Goal: Task Accomplishment & Management: Complete application form

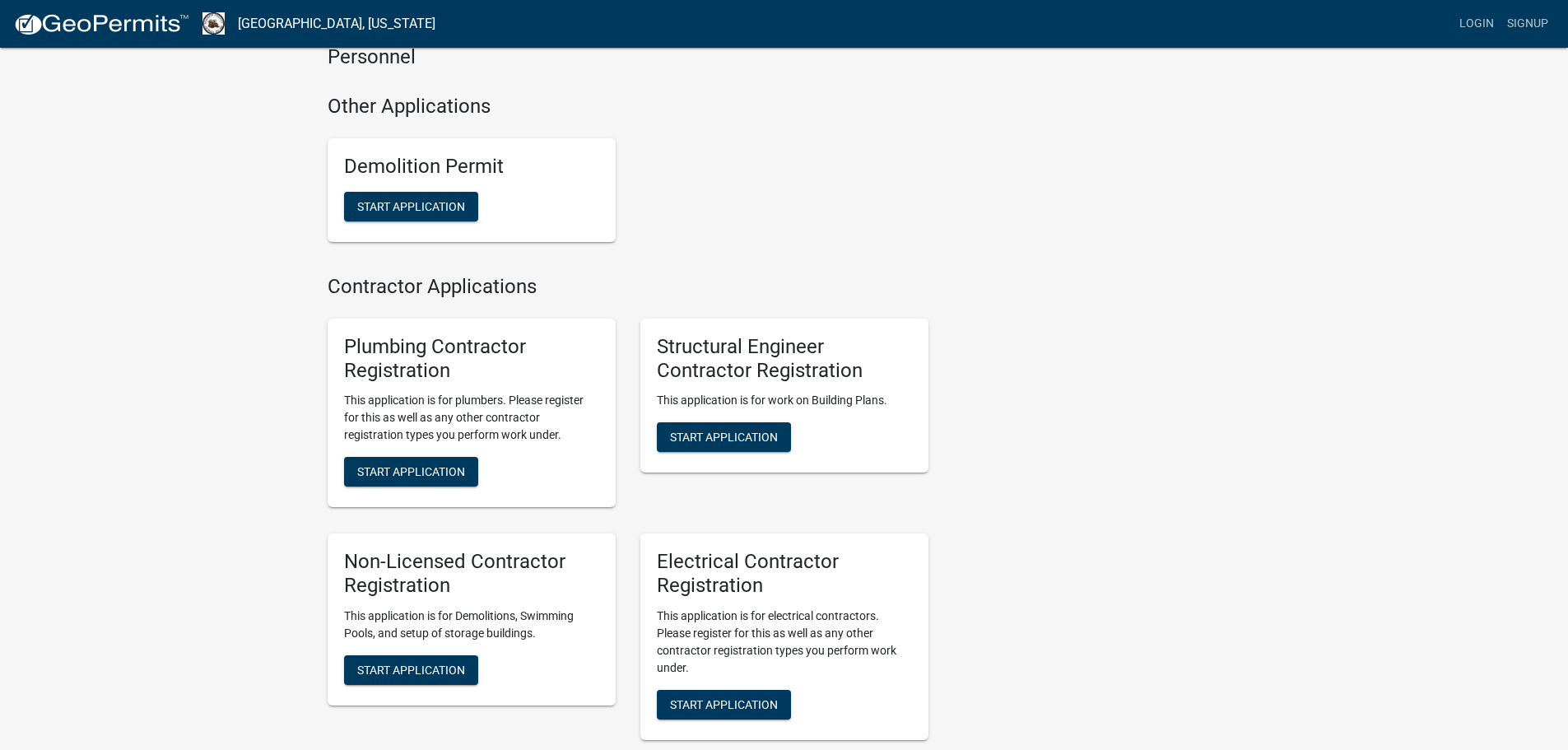
scroll to position [824, 0]
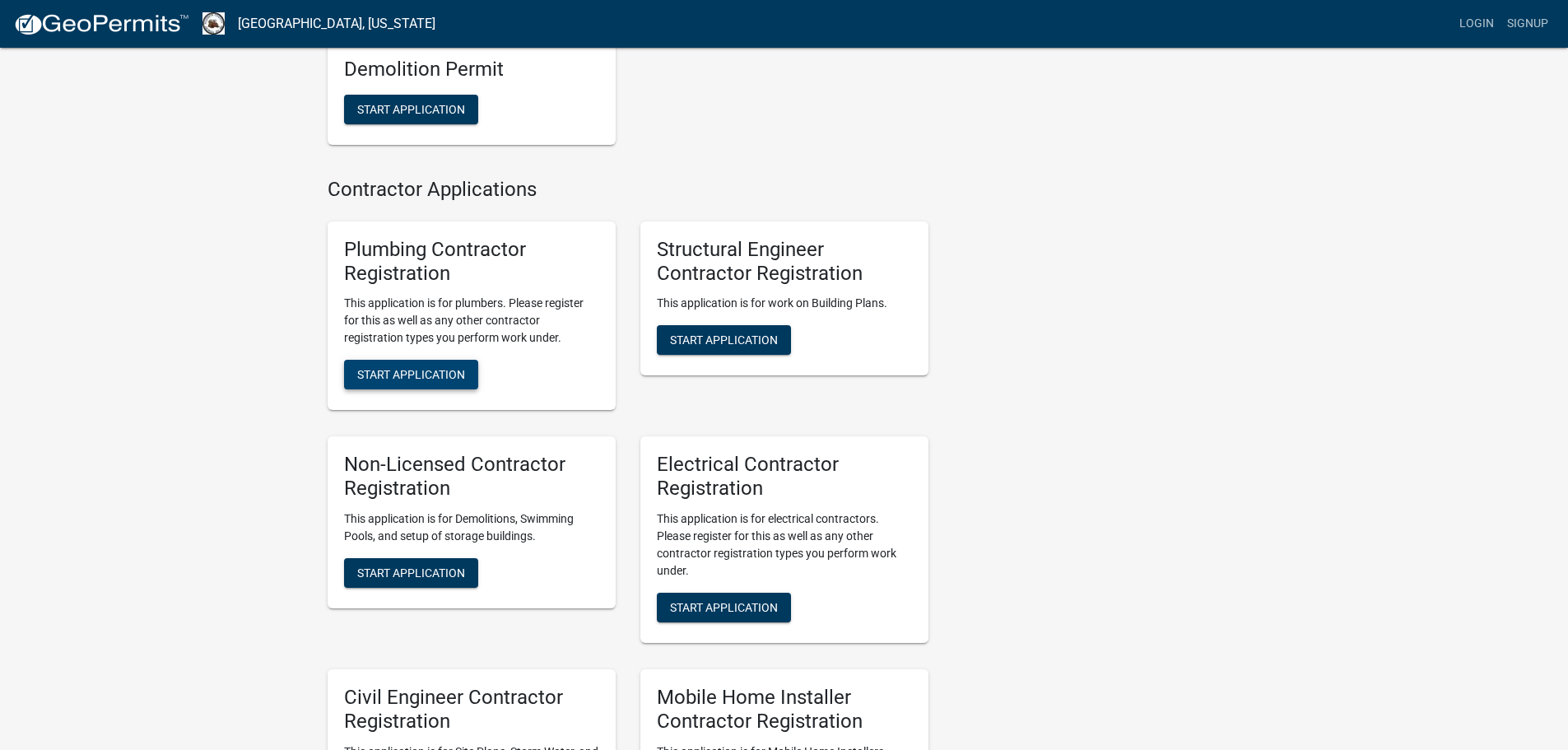
click at [418, 368] on span "Start Application" at bounding box center [411, 375] width 107 height 13
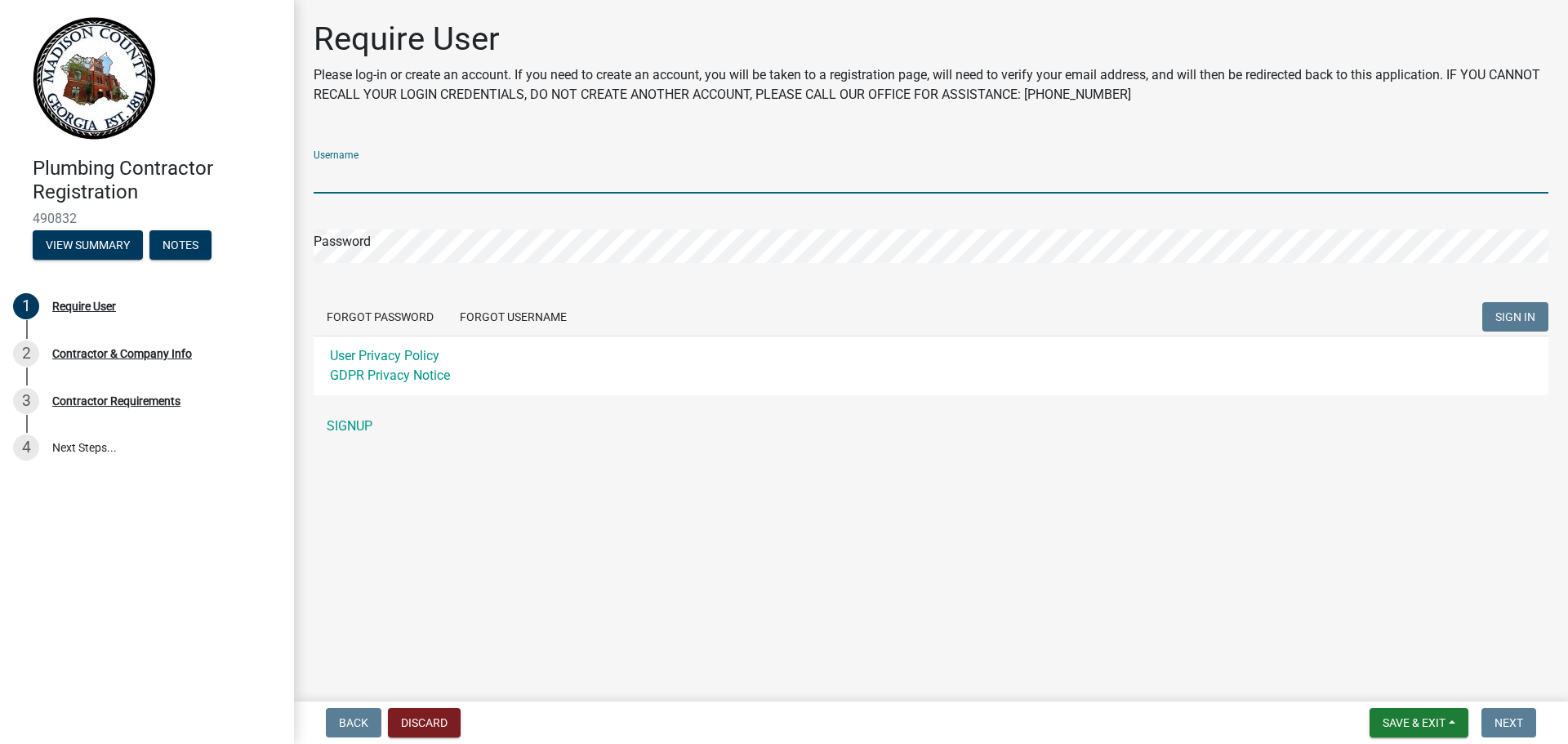
click at [427, 180] on input "Username" at bounding box center [931, 176] width 1235 height 34
type input "rightchoiceplbg@gmail.com"
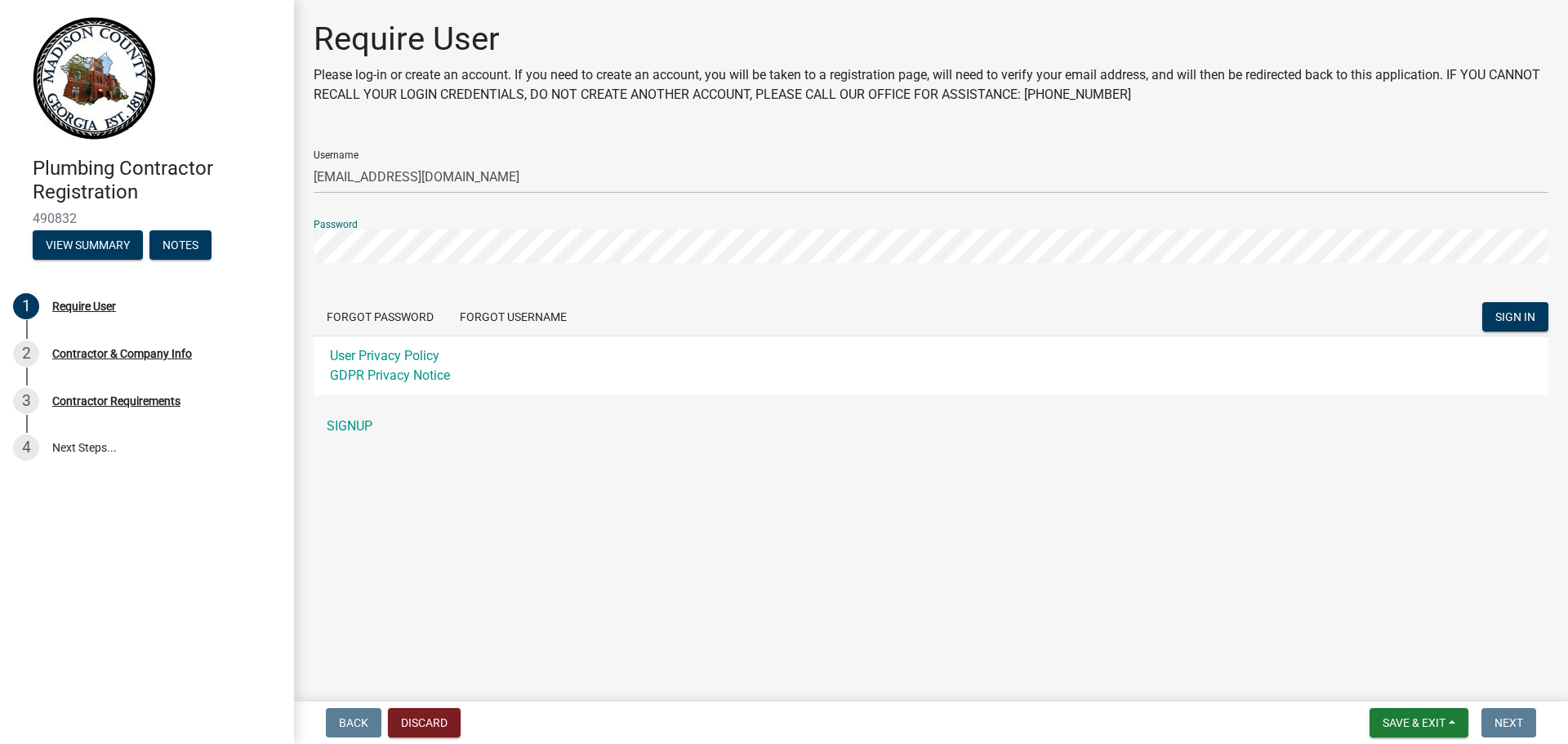
click at [1482, 302] on button "SIGN IN" at bounding box center [1515, 317] width 66 height 30
click at [362, 424] on link "SIGNUP" at bounding box center [931, 427] width 1235 height 33
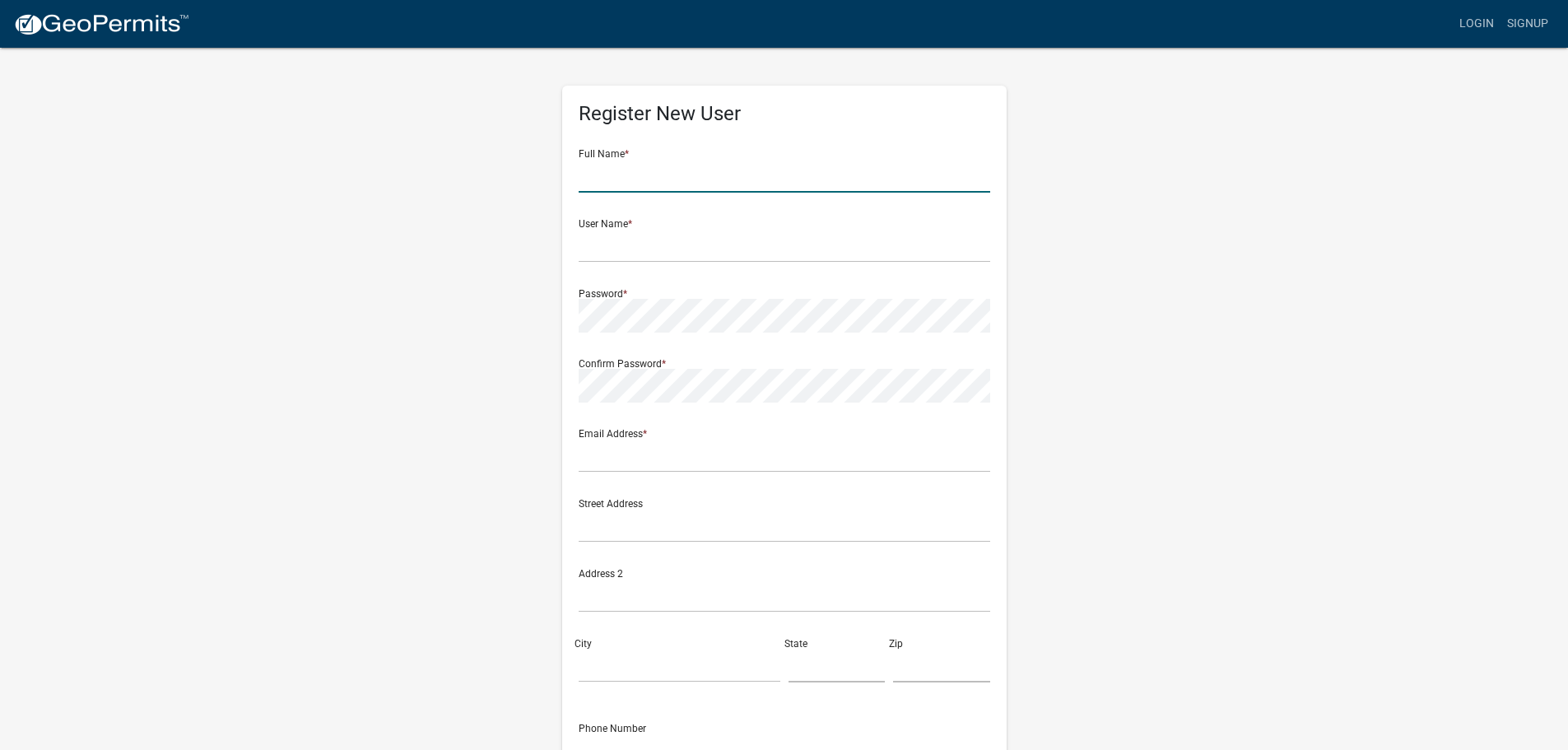
click at [682, 177] on input "text" at bounding box center [784, 175] width 412 height 34
type input "Allen Craig Whittaker"
type input "cwbronco78@gmail.com"
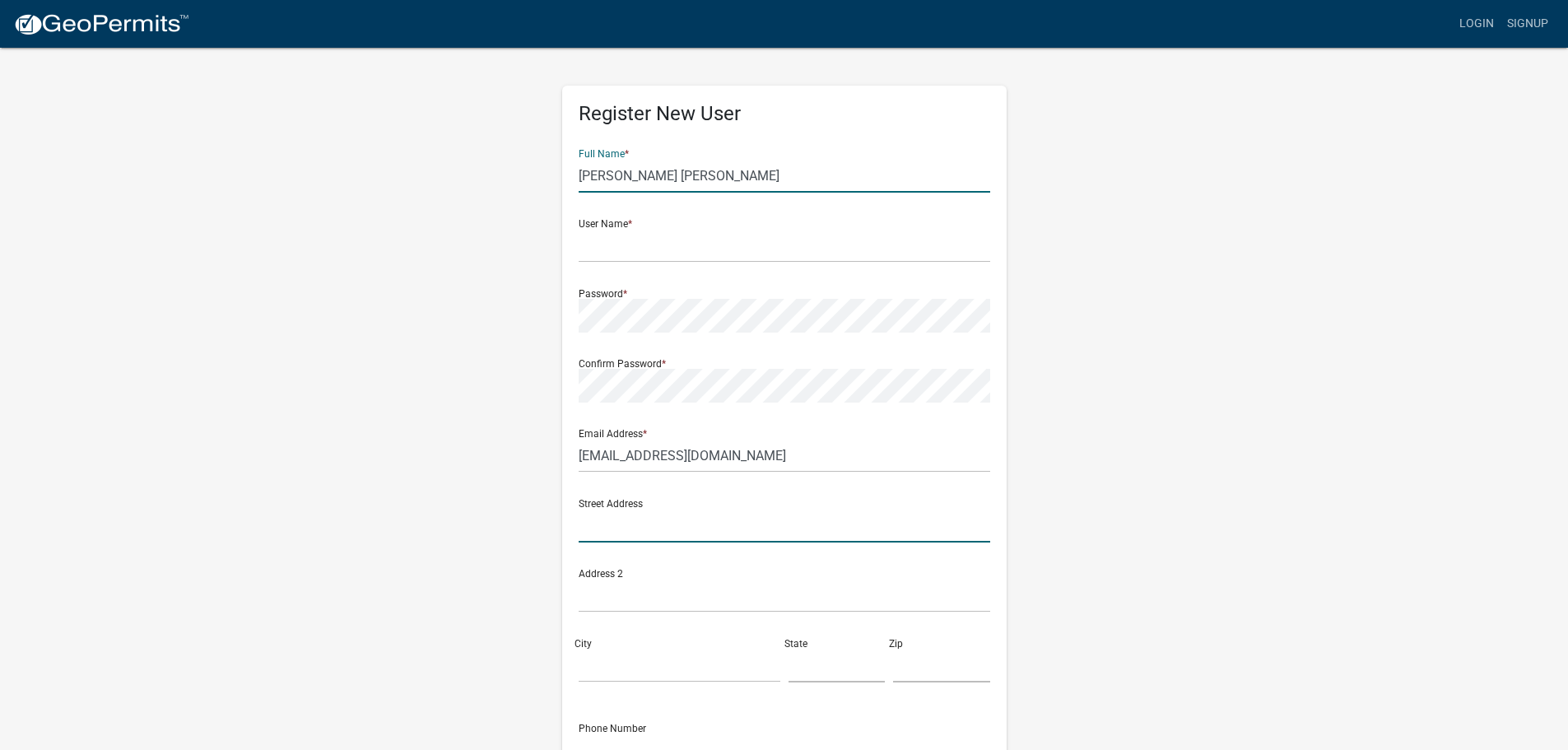
type input "120 JOHNSON DR"
type input "BRASELTON"
type input "GA"
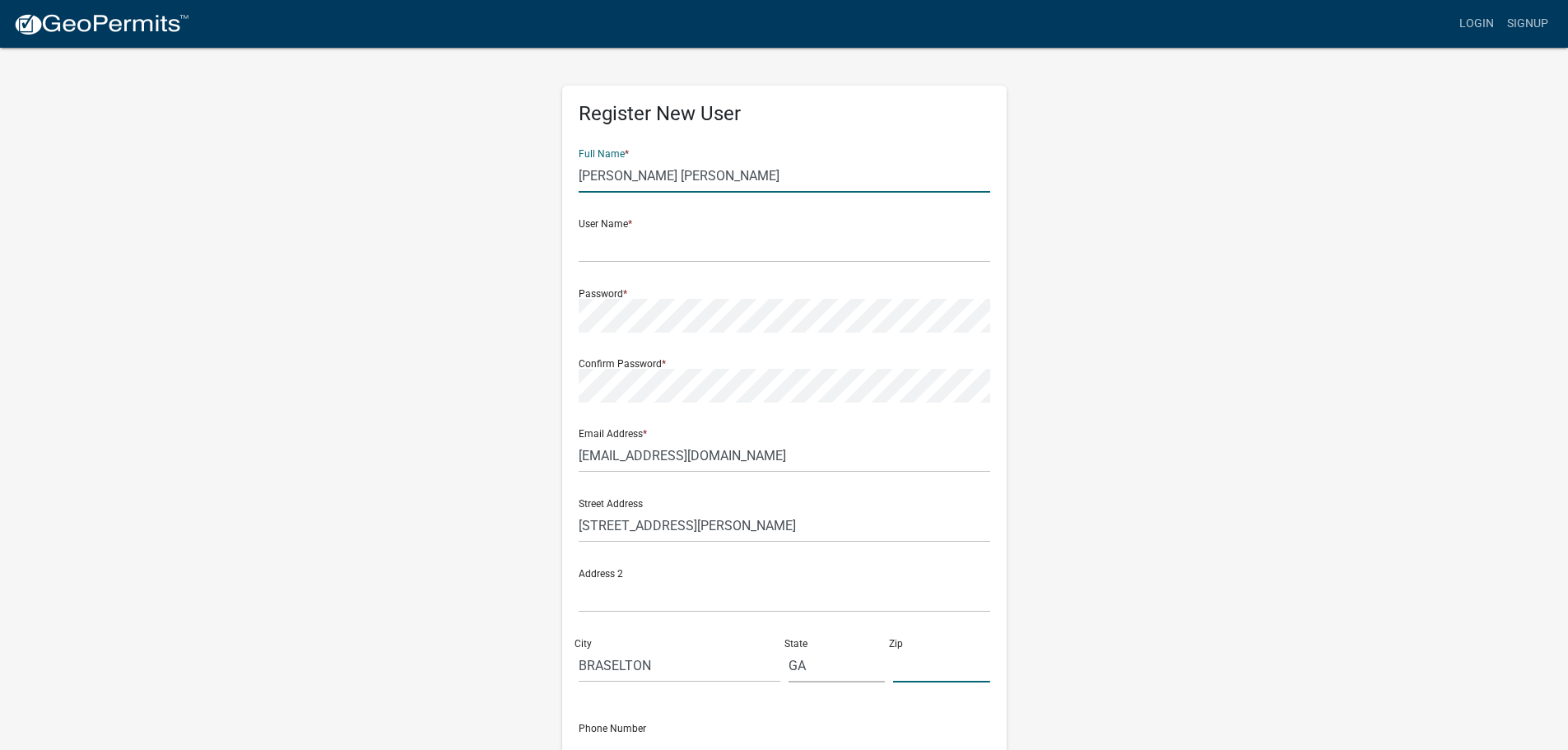
type input "30517"
type input "7704803835"
click at [648, 248] on input "text" at bounding box center [784, 246] width 412 height 34
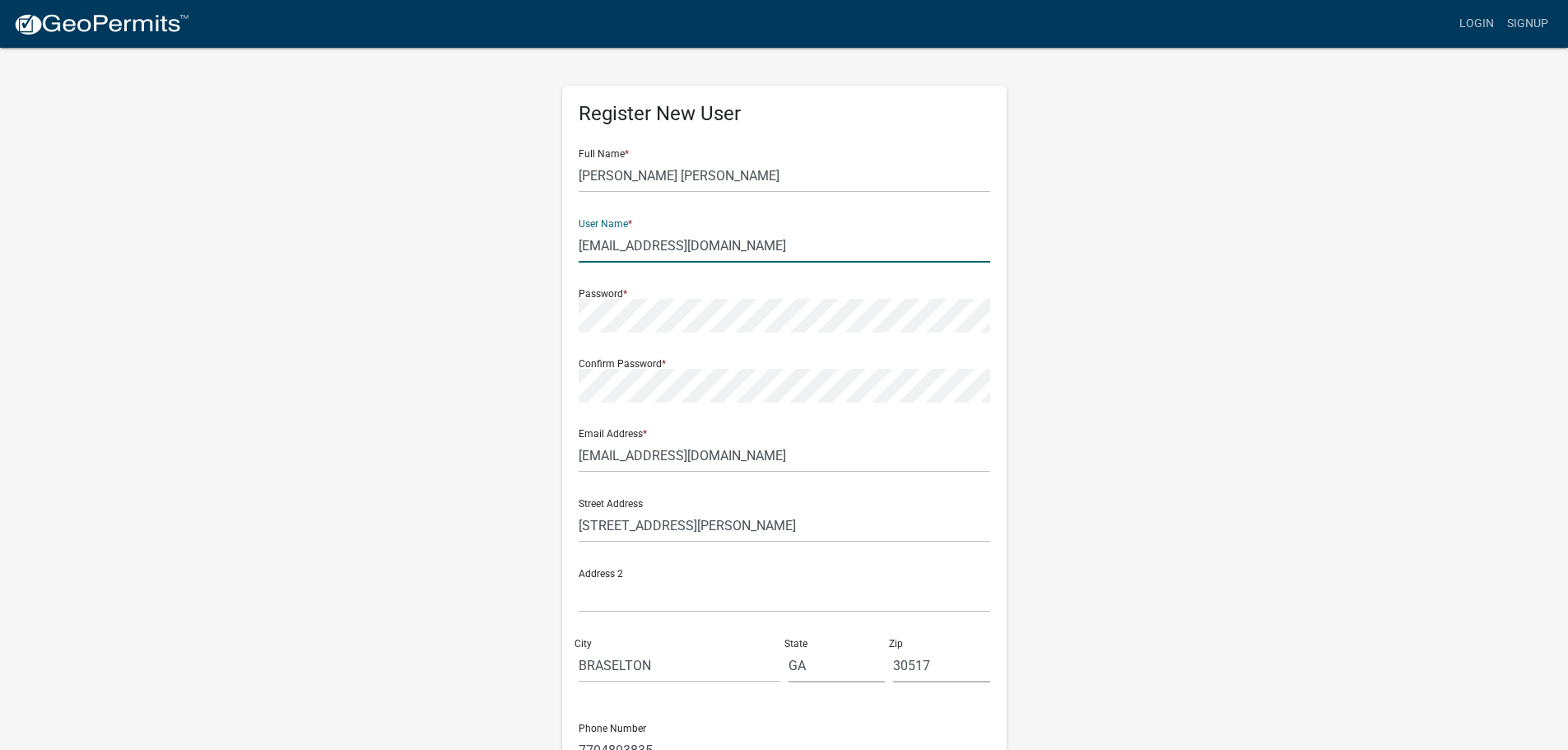
type input "[EMAIL_ADDRESS][DOMAIN_NAME]"
type input "rightchoiceplbg@gmail.com"
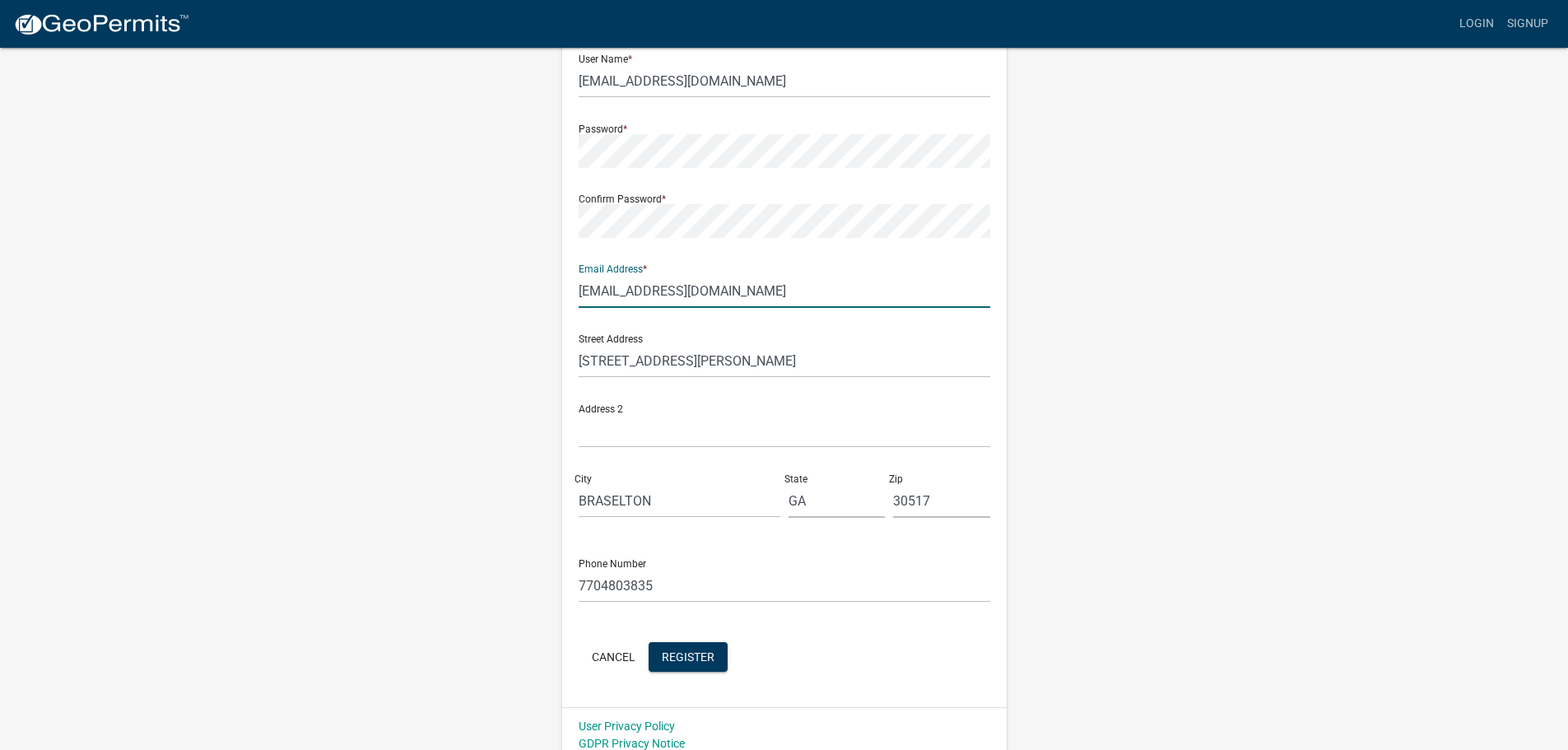
scroll to position [177, 0]
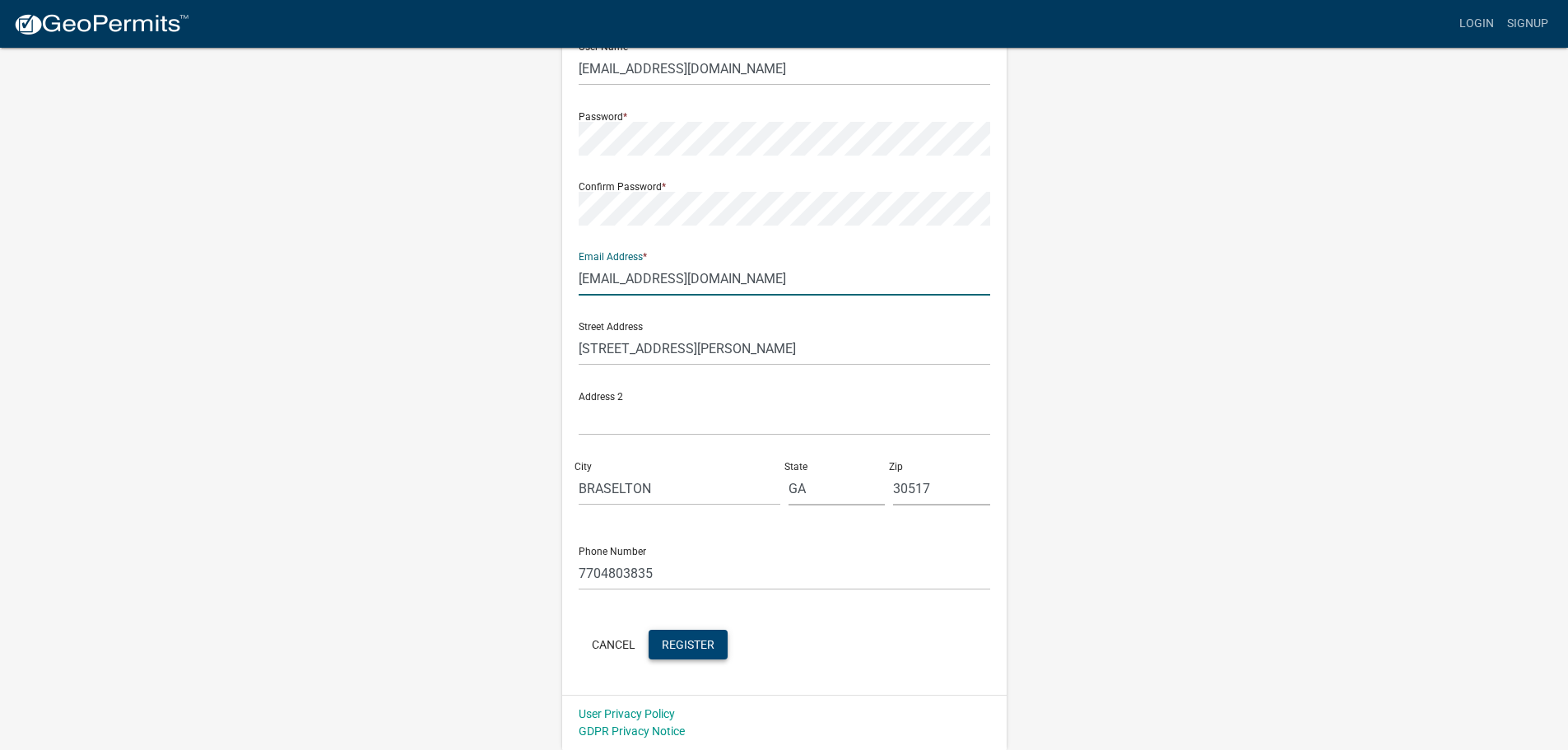
click at [680, 646] on span "Register" at bounding box center [689, 644] width 53 height 13
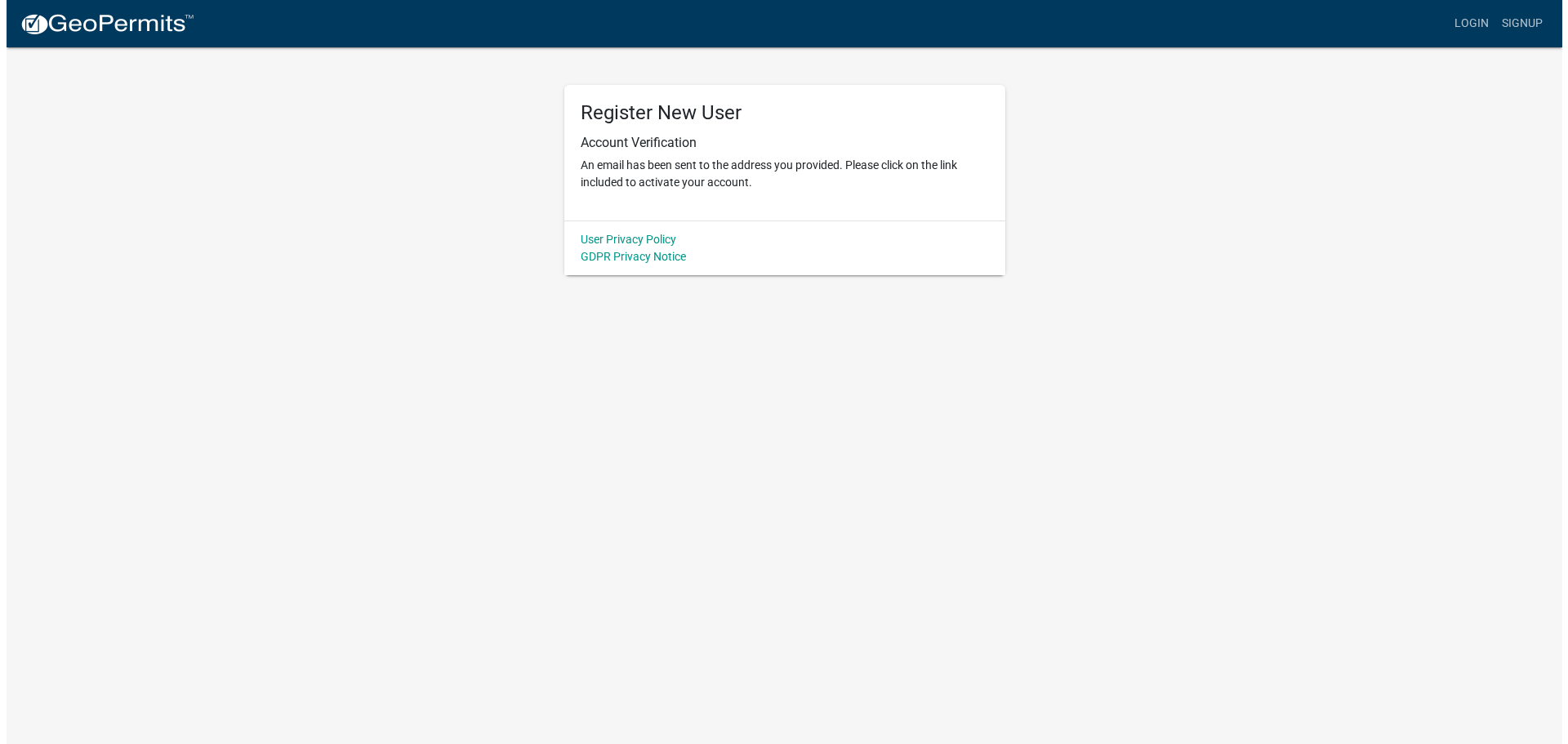
scroll to position [0, 0]
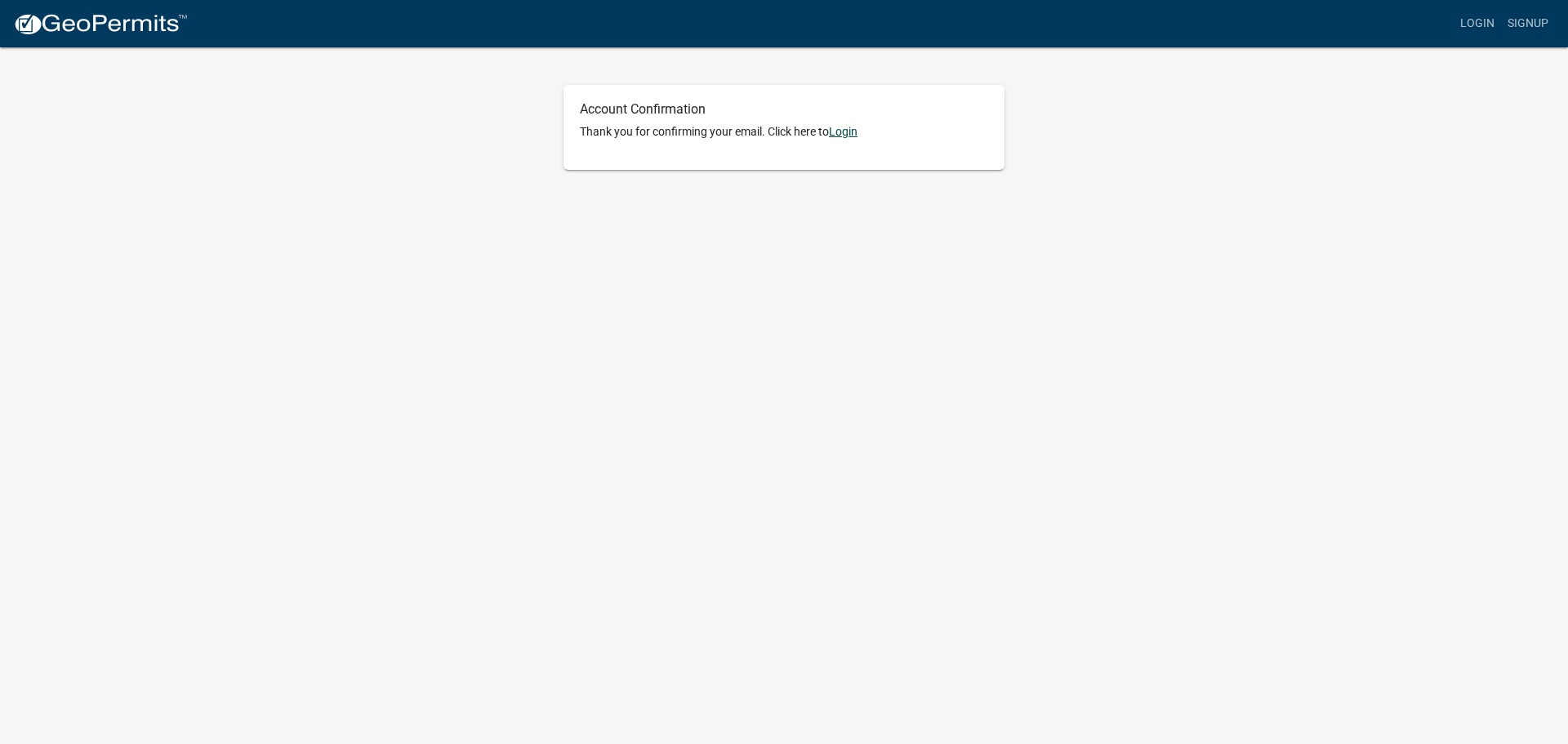
click at [851, 130] on link "Login" at bounding box center [843, 131] width 29 height 13
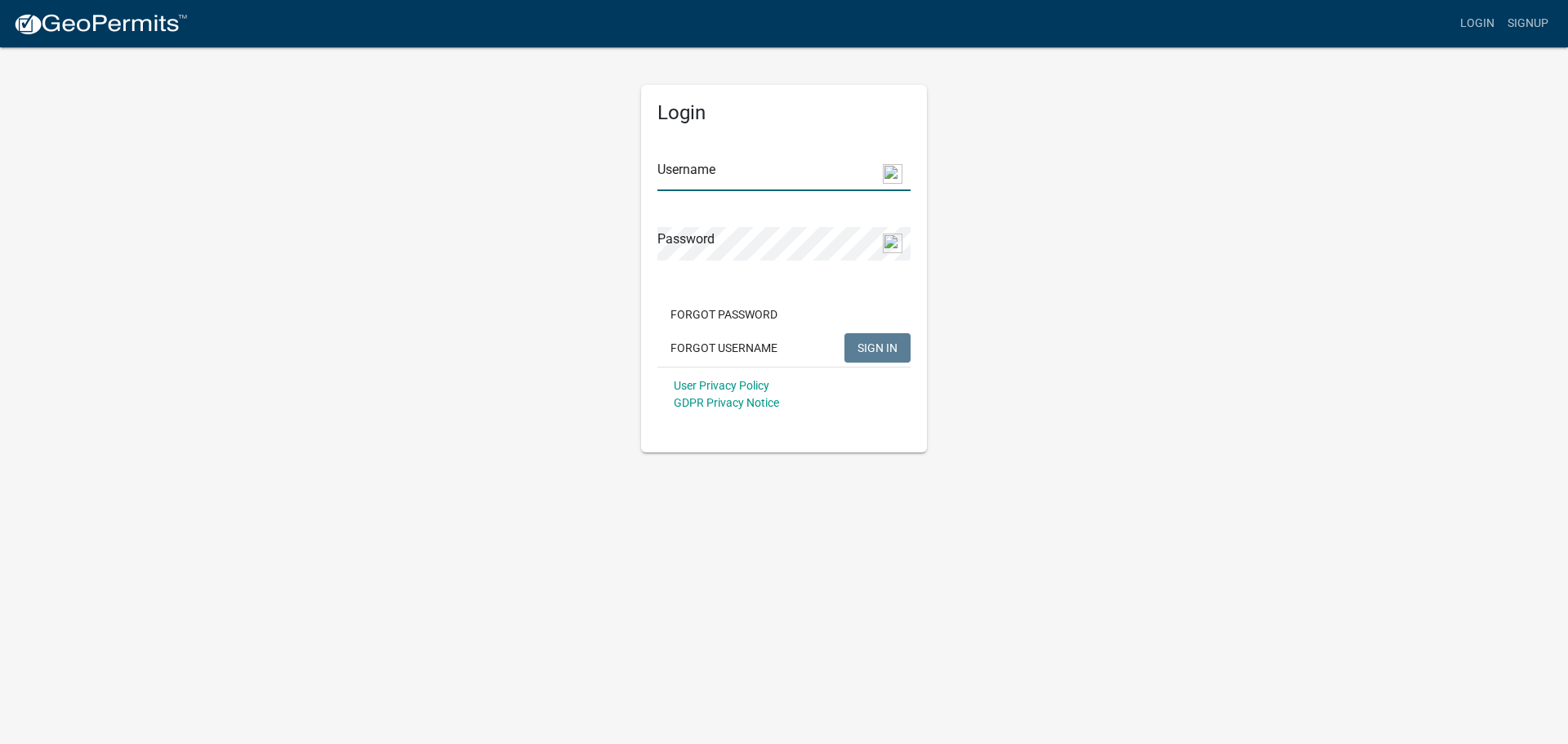
type input "[EMAIL_ADDRESS][DOMAIN_NAME]"
click at [877, 346] on span "SIGN IN" at bounding box center [877, 347] width 40 height 13
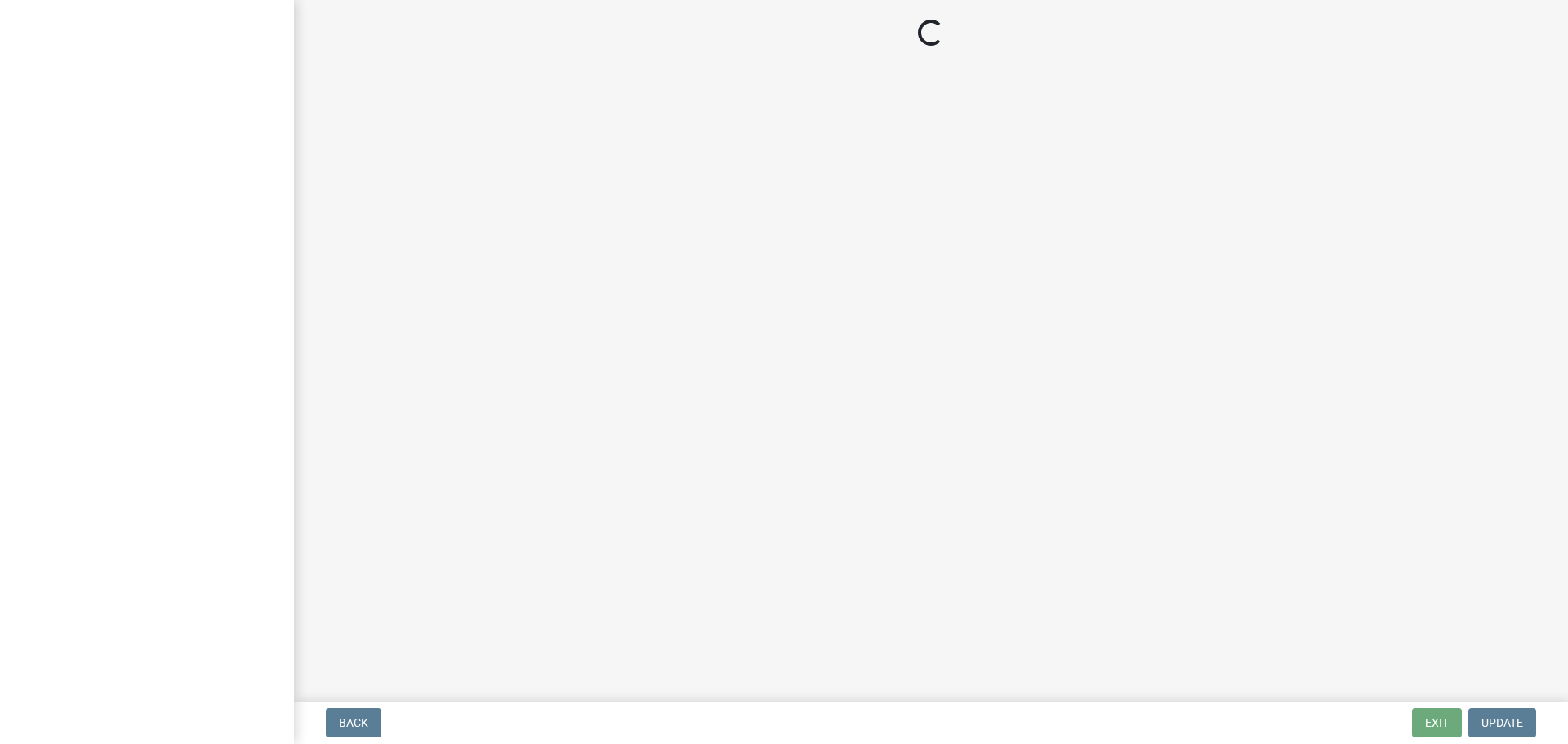
select select "GA"
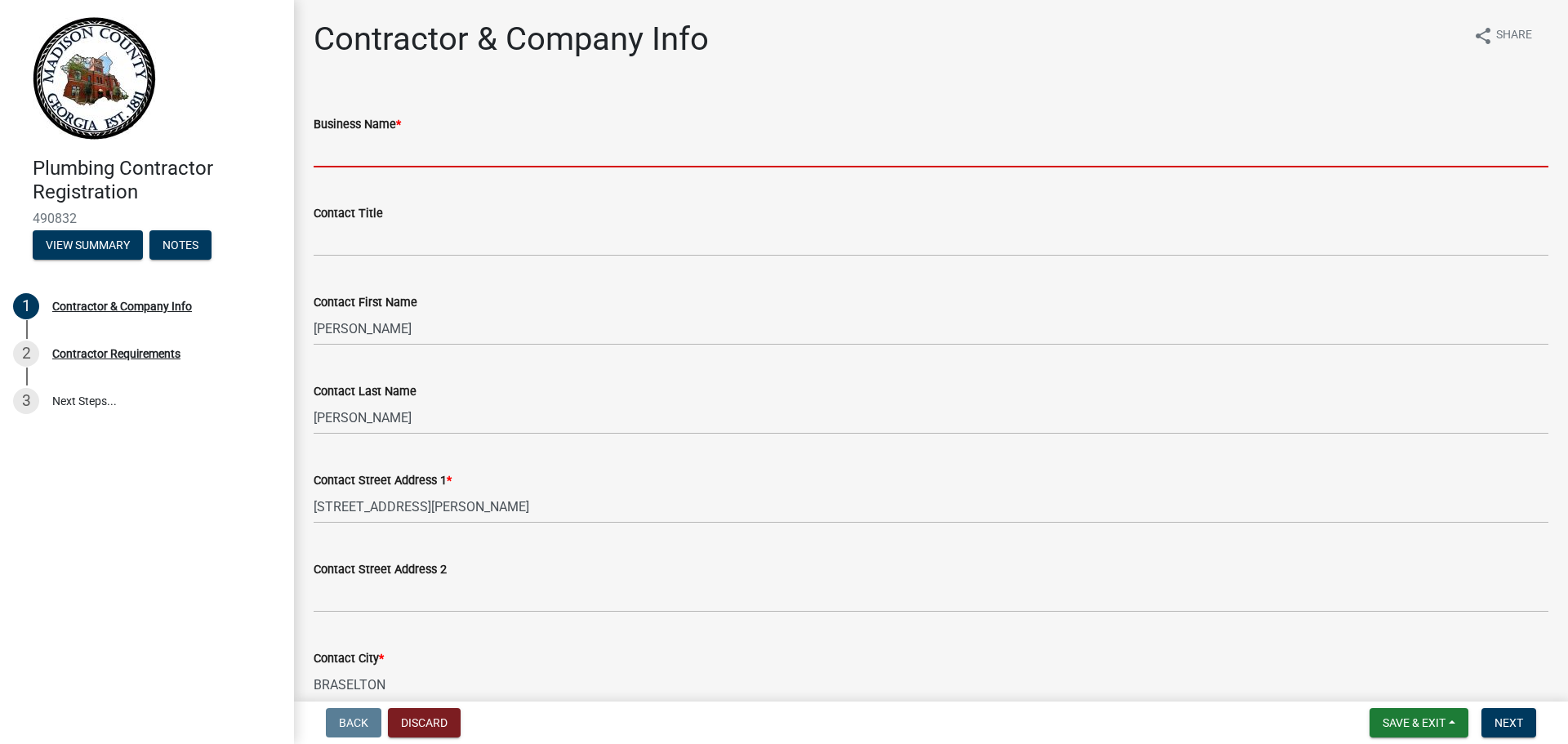
click at [503, 157] on input "Business Name *" at bounding box center [931, 150] width 1235 height 34
type input "Right Choice Plumbing LLC"
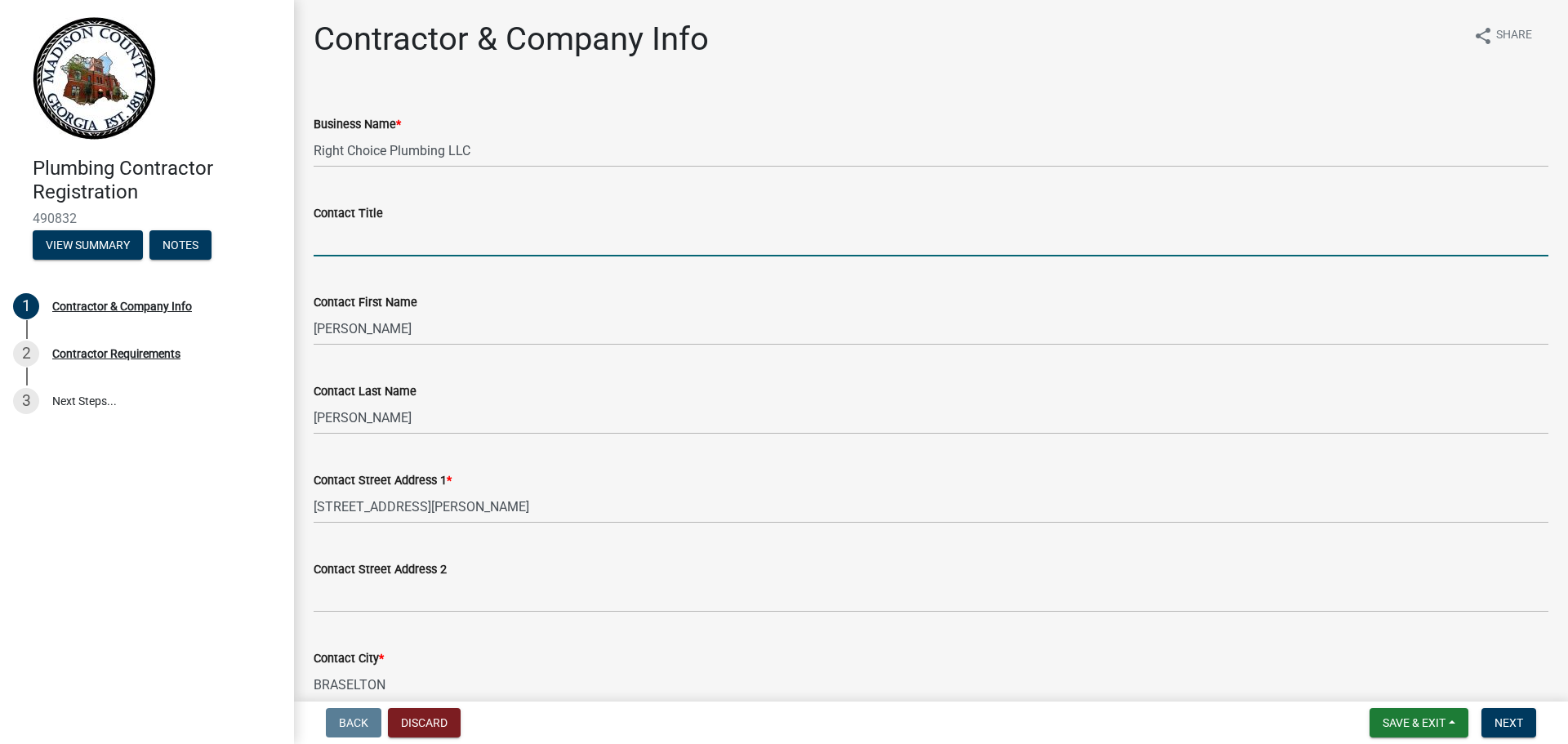
click at [476, 245] on input "Contact Title" at bounding box center [931, 240] width 1235 height 34
type input "Owner / Operator"
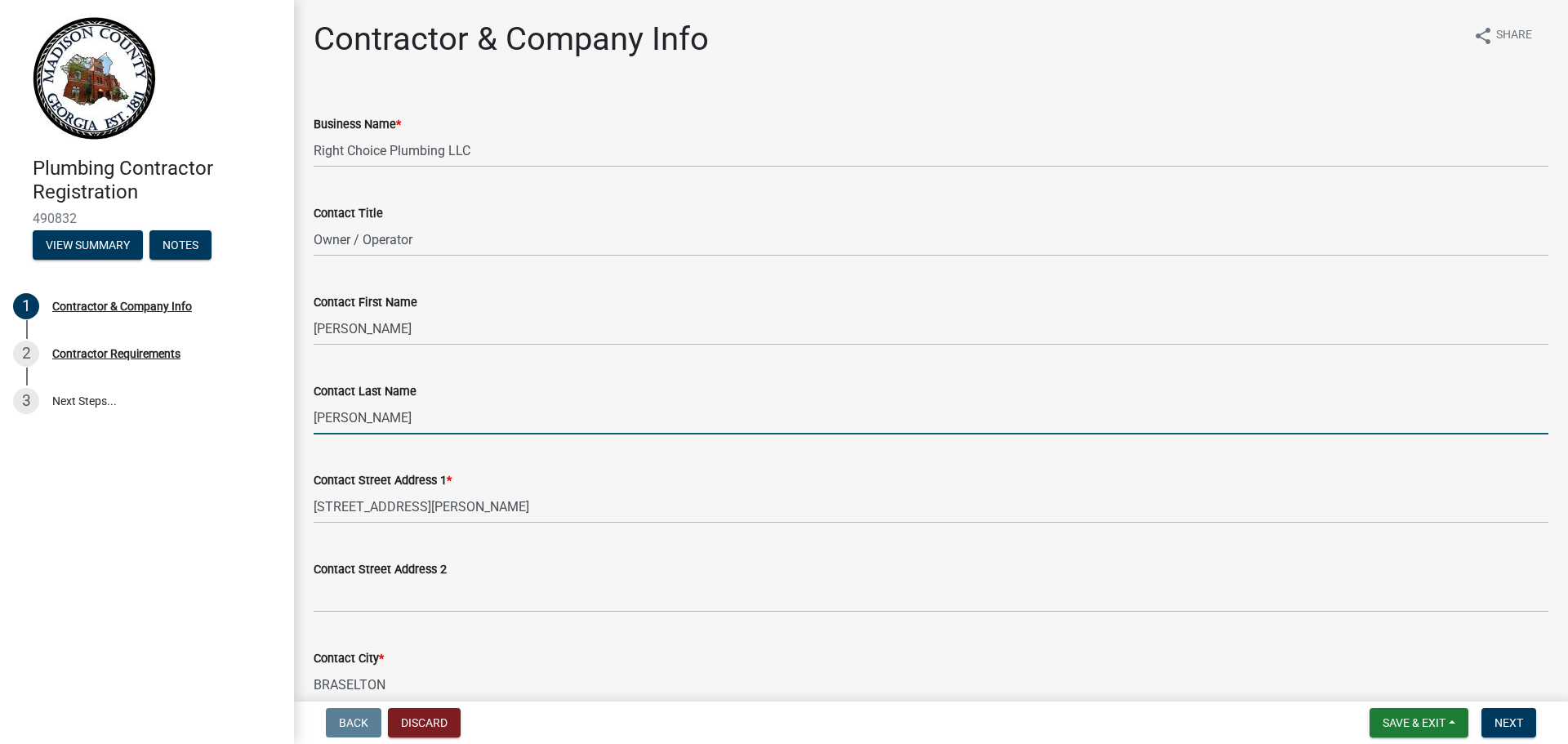
type input "Whittaker"
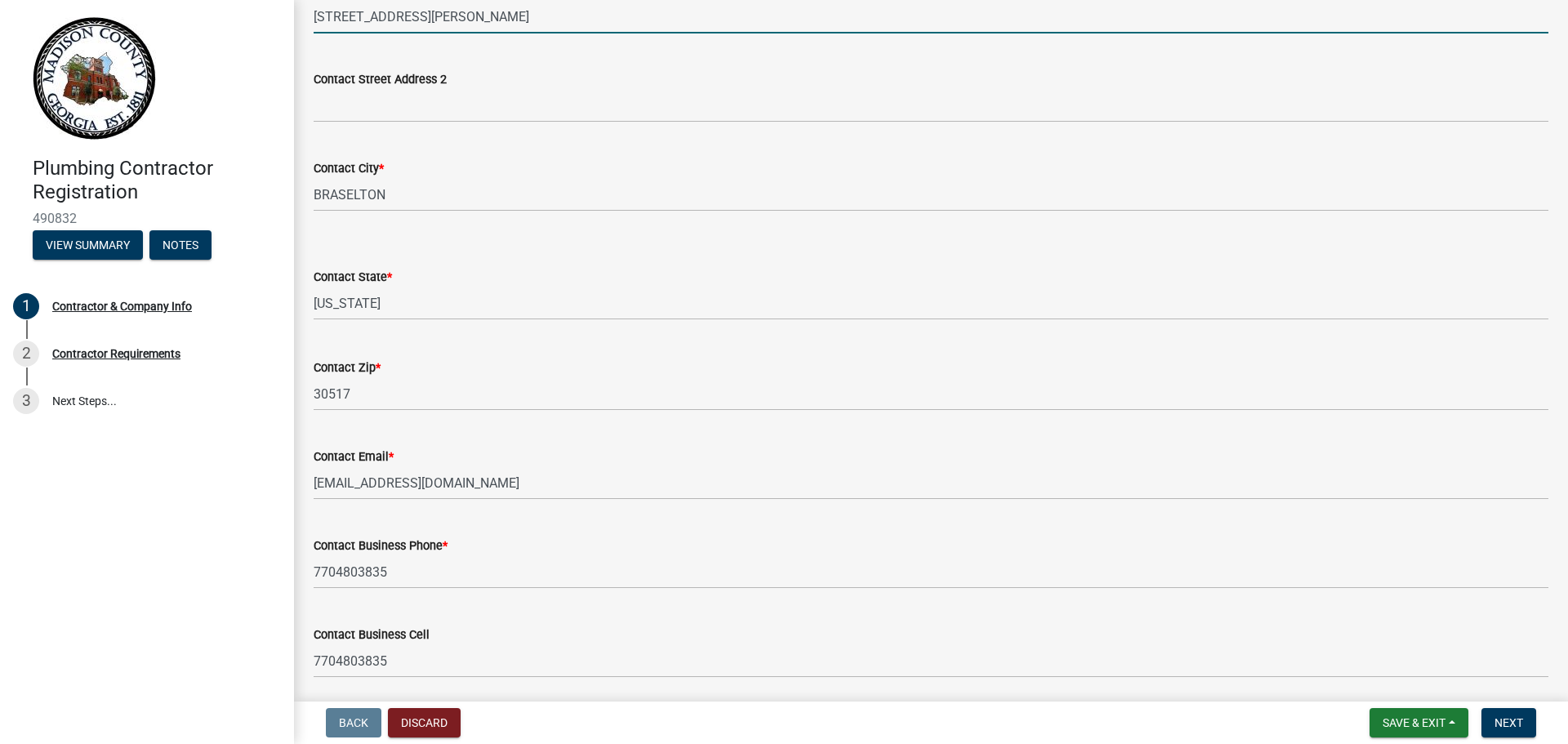
scroll to position [550, 0]
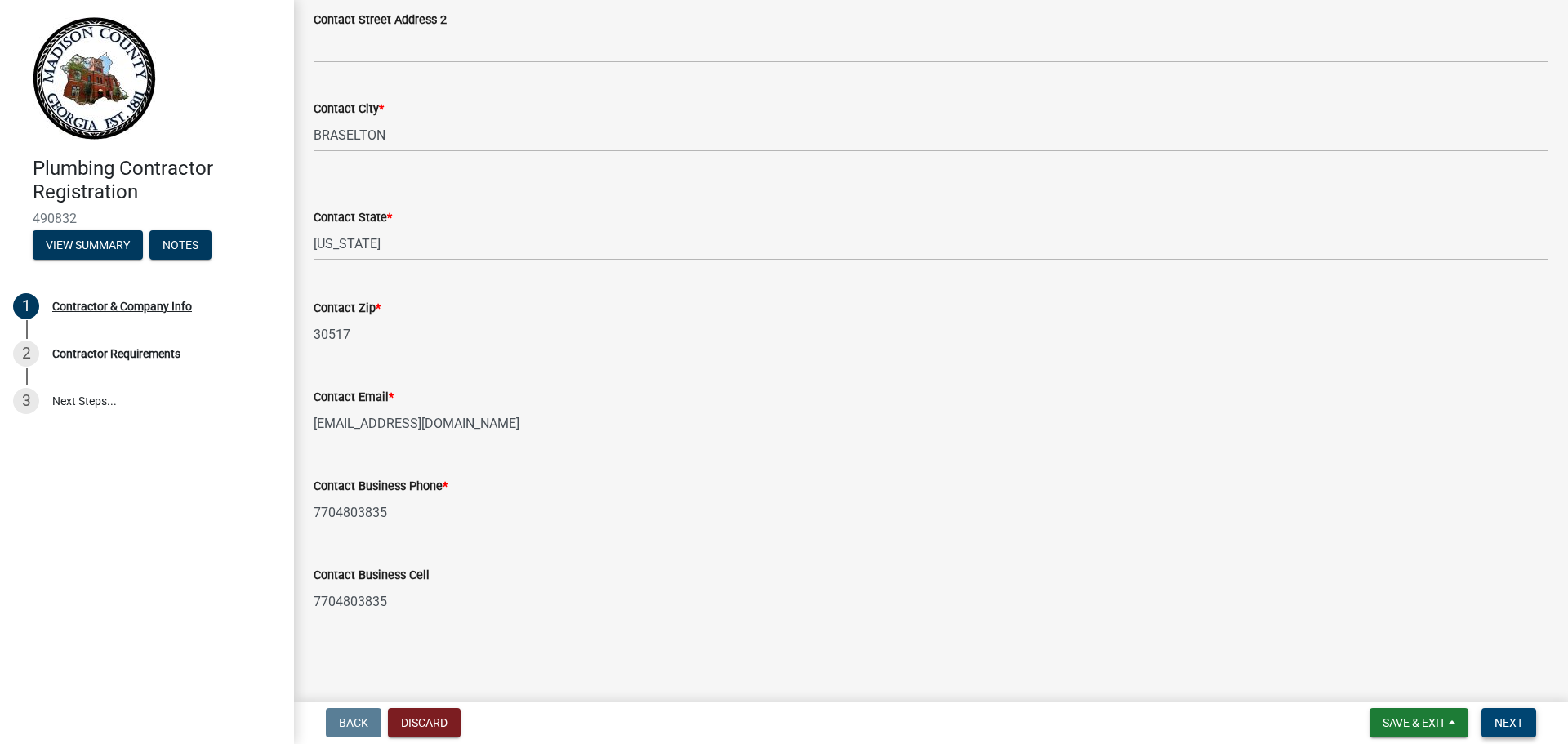
click at [1503, 721] on span "Next" at bounding box center [1508, 723] width 29 height 13
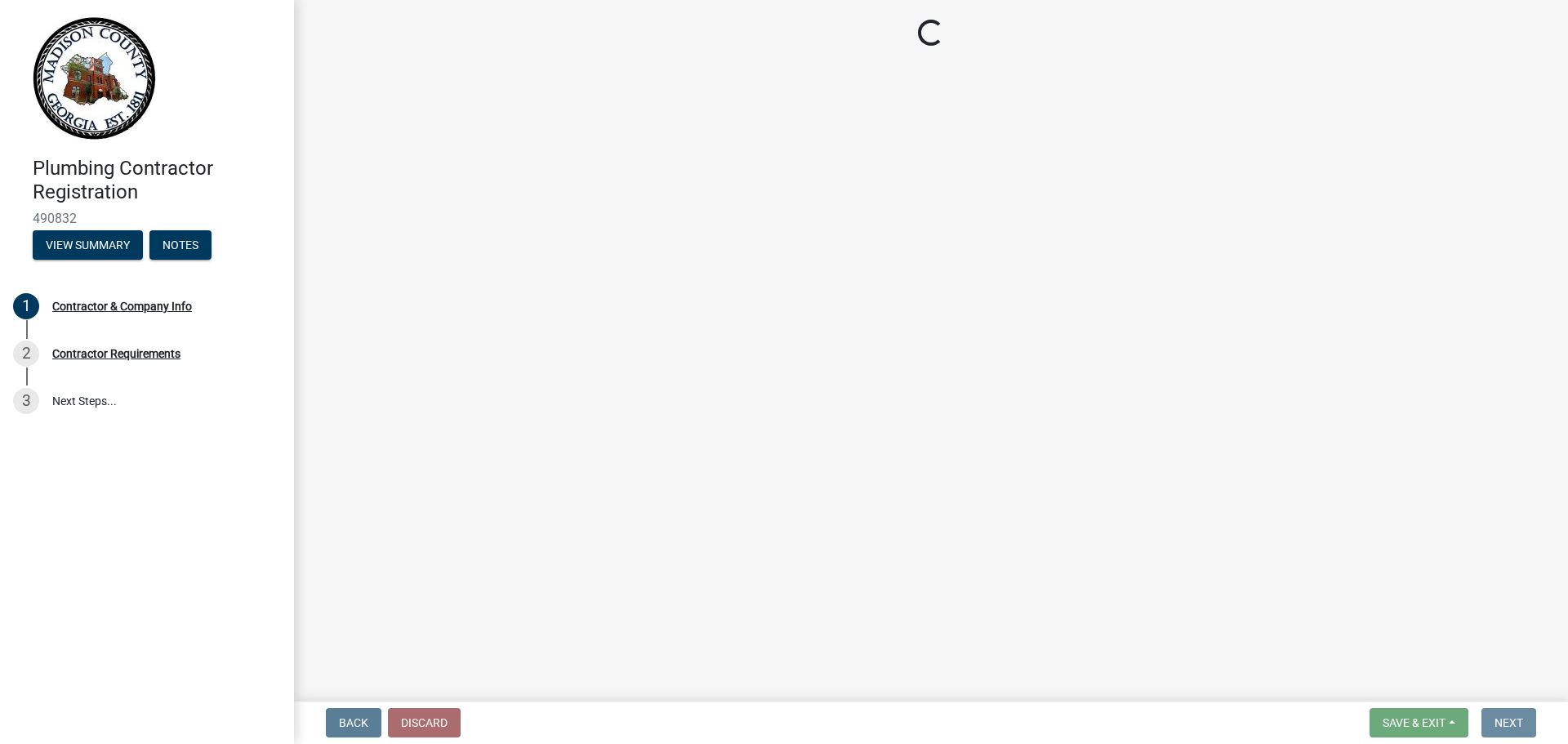
scroll to position [0, 0]
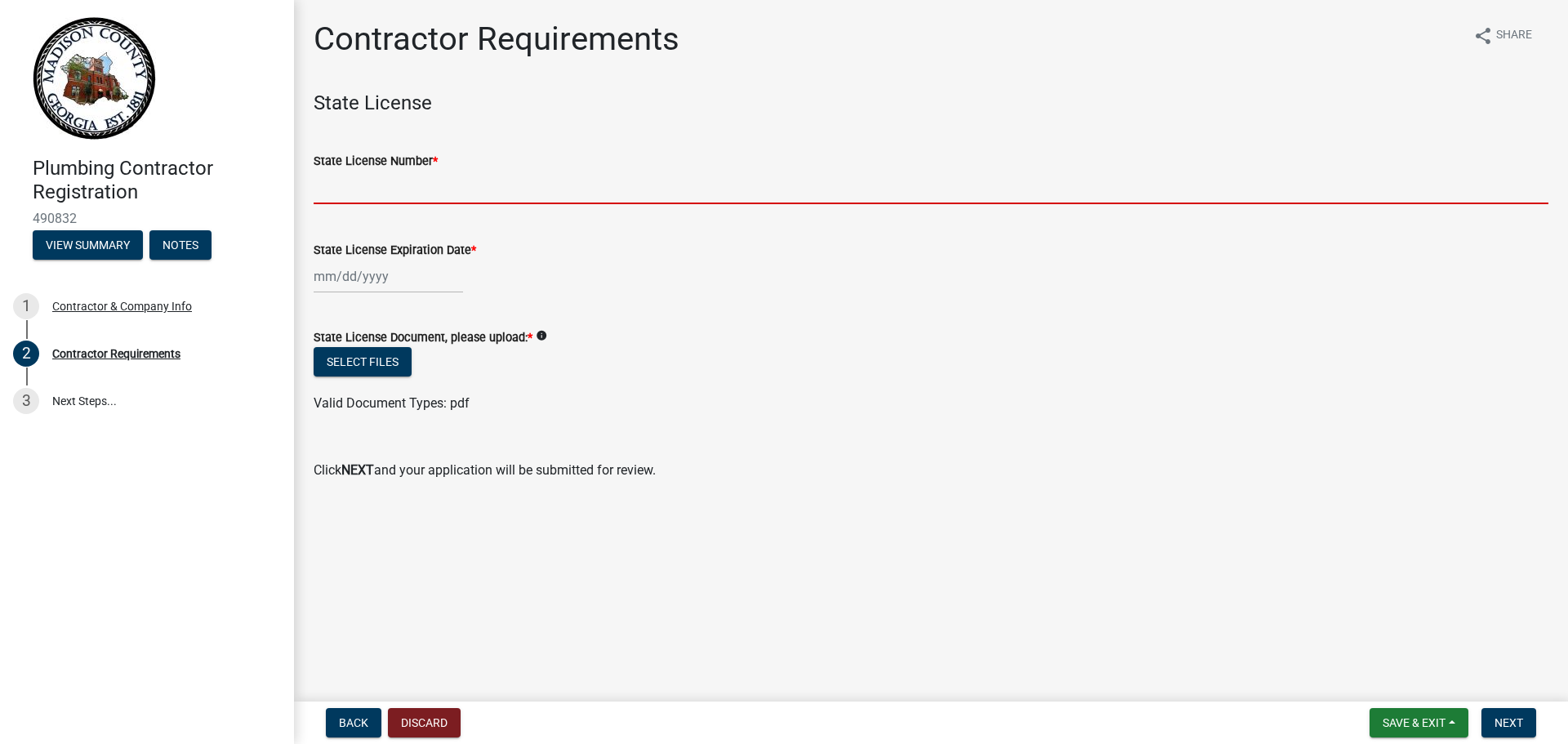
click at [385, 192] on input "State License Number *" at bounding box center [931, 187] width 1235 height 34
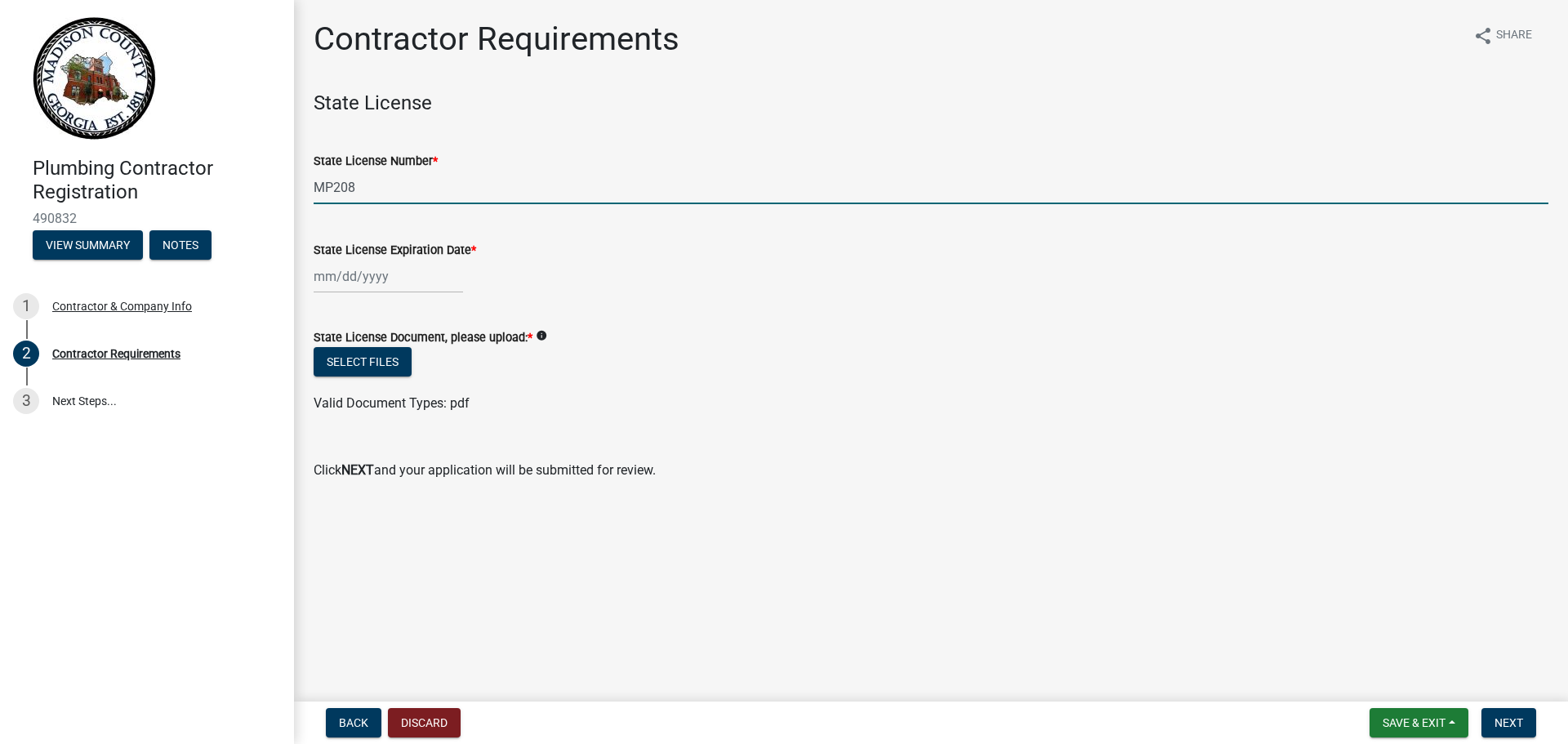
click at [403, 183] on input "MP208" at bounding box center [931, 187] width 1235 height 34
type input "MP209874"
click at [331, 277] on div at bounding box center [388, 276] width 149 height 34
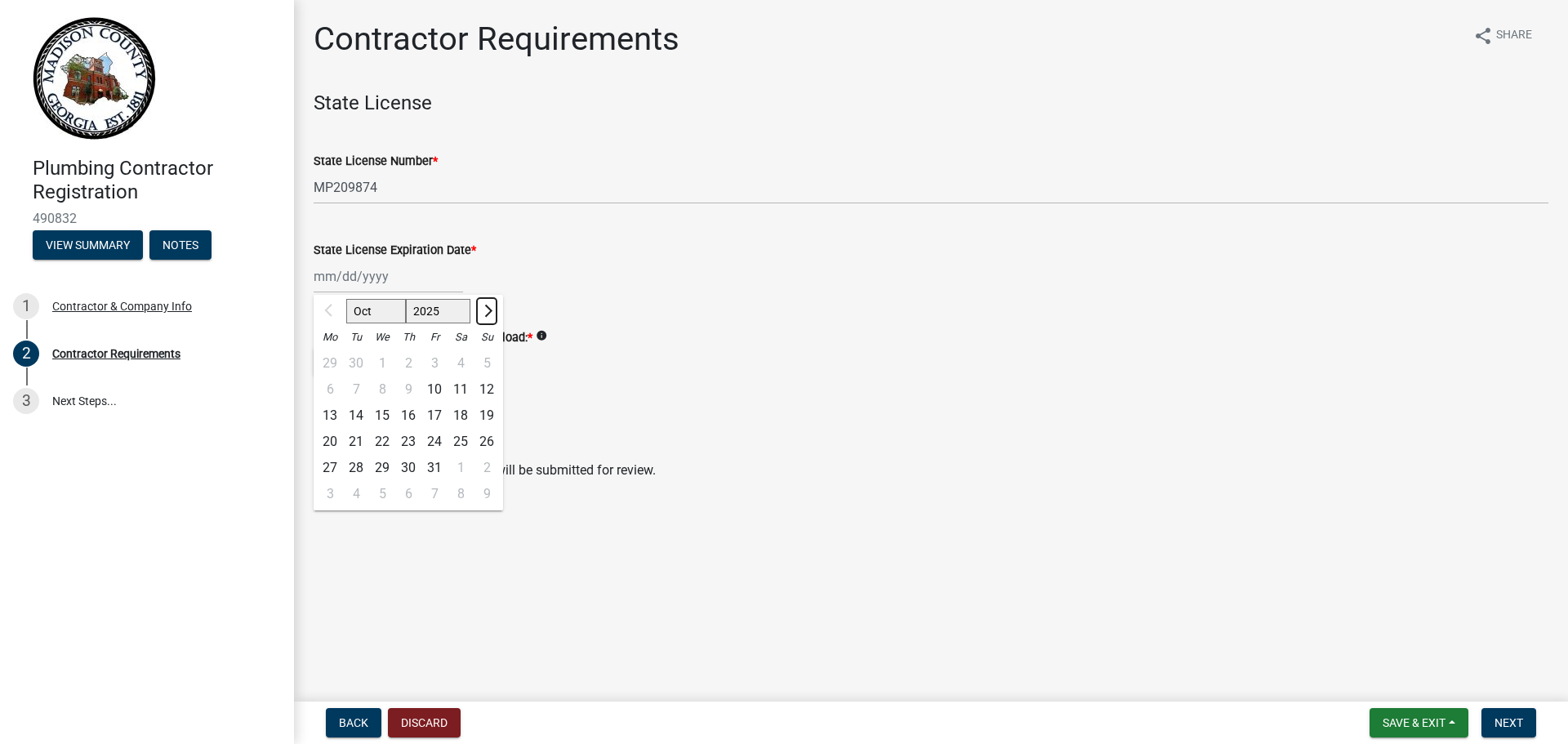
click at [485, 312] on span "Next month" at bounding box center [486, 310] width 12 height 12
select select "11"
click at [448, 311] on select "2025 2026 2027 2028 2029 2030 2031 2032 2033 2034 2035 2036 2037 2038 2039 2040…" at bounding box center [439, 311] width 66 height 25
select select "2026"
click at [406, 299] on select "2025 2026 2027 2028 2029 2030 2031 2032 2033 2034 2035 2036 2037 2038 2039 2040…" at bounding box center [439, 311] width 66 height 25
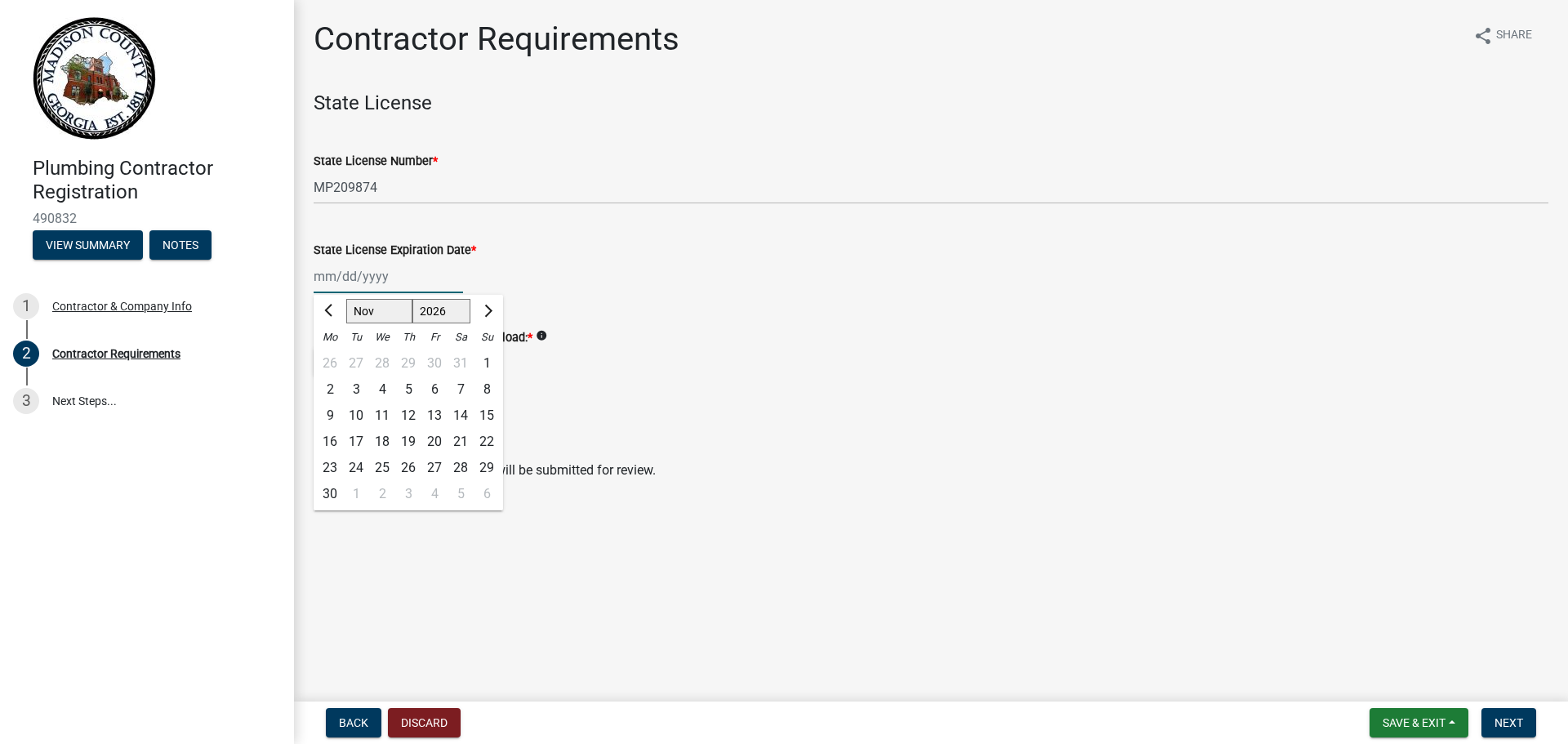
click at [326, 493] on div "30" at bounding box center [330, 495] width 26 height 26
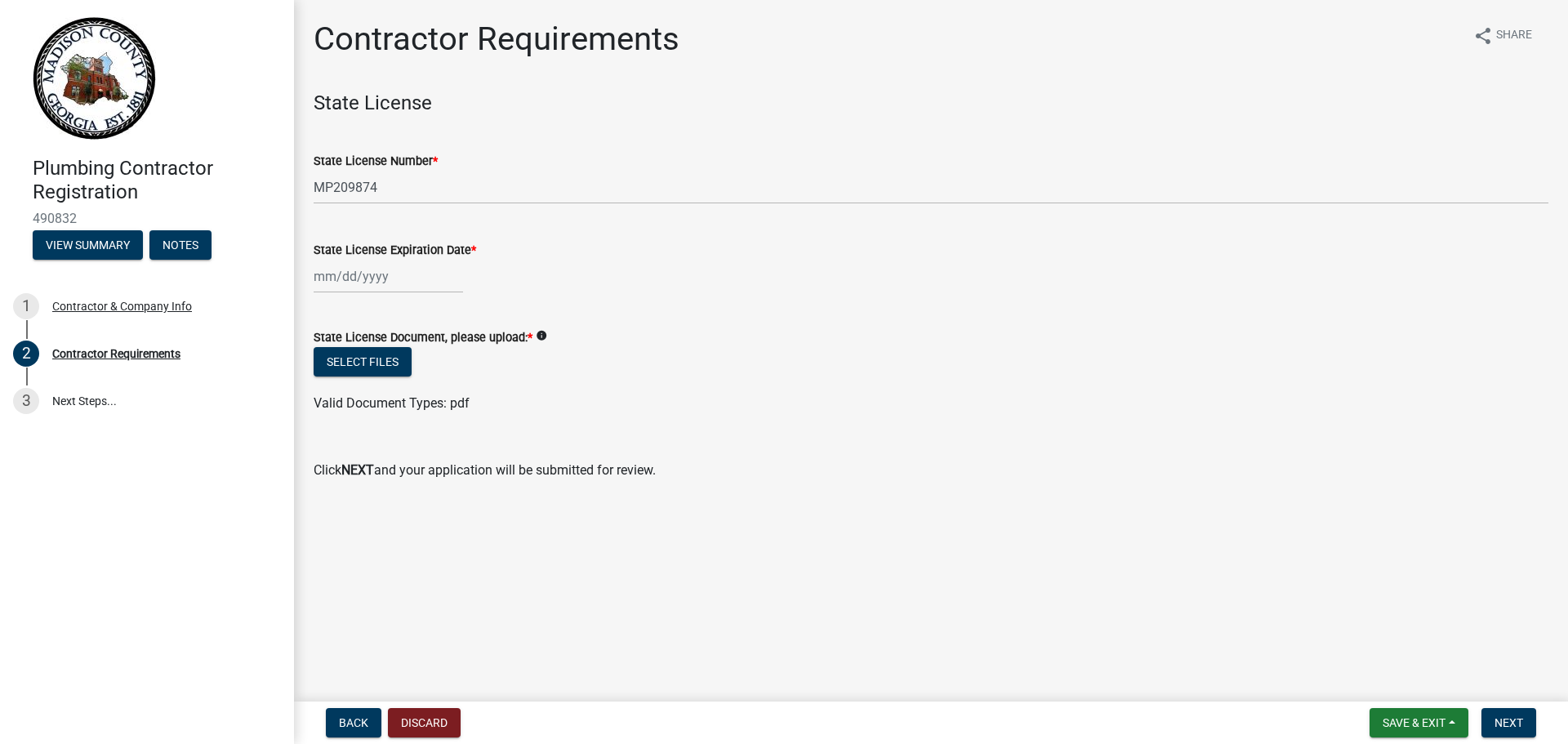
type input "11/30/2026"
click at [355, 358] on button "Select files" at bounding box center [362, 362] width 98 height 30
click at [253, 30] on link at bounding box center [140, 78] width 255 height 130
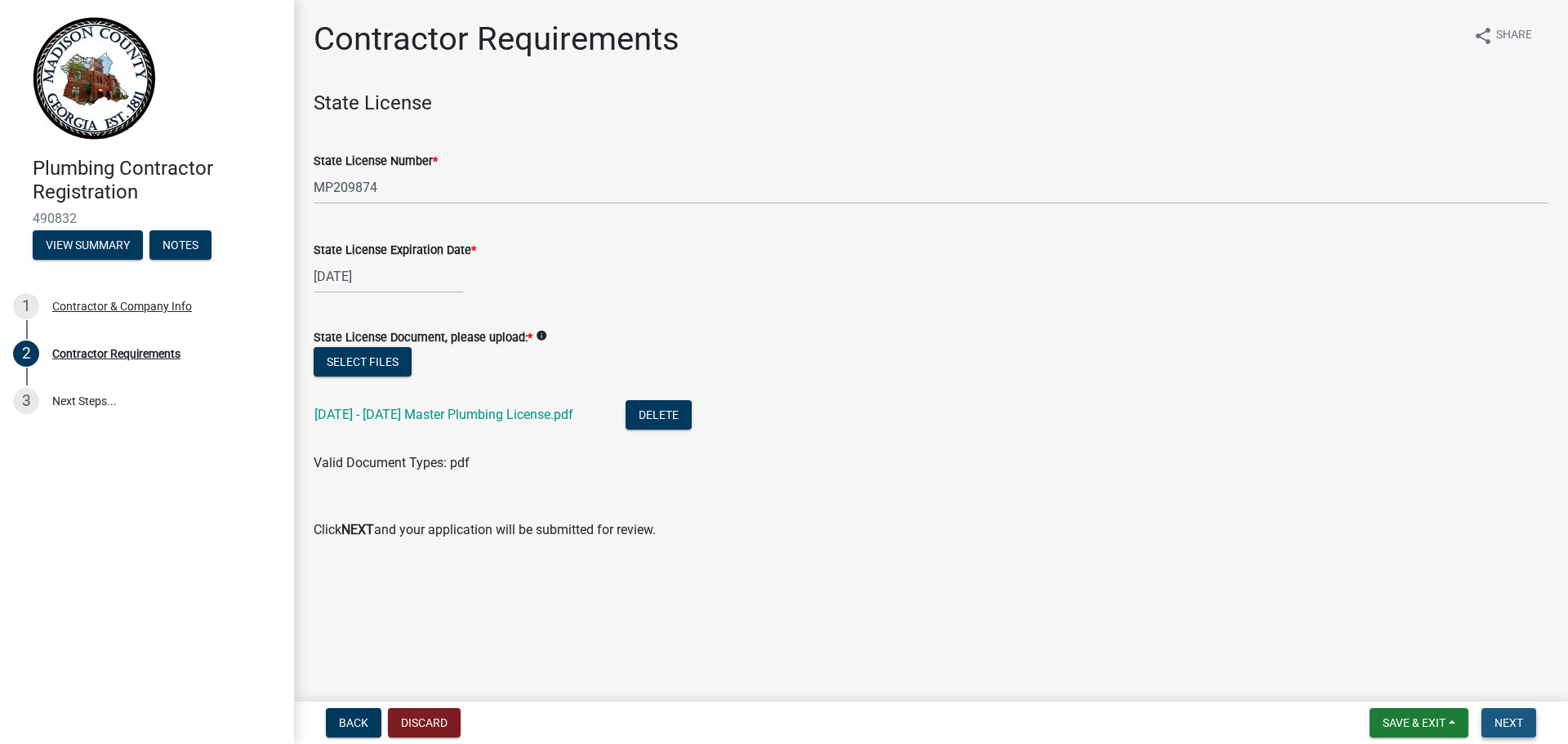
click at [1504, 718] on span "Next" at bounding box center [1508, 723] width 29 height 13
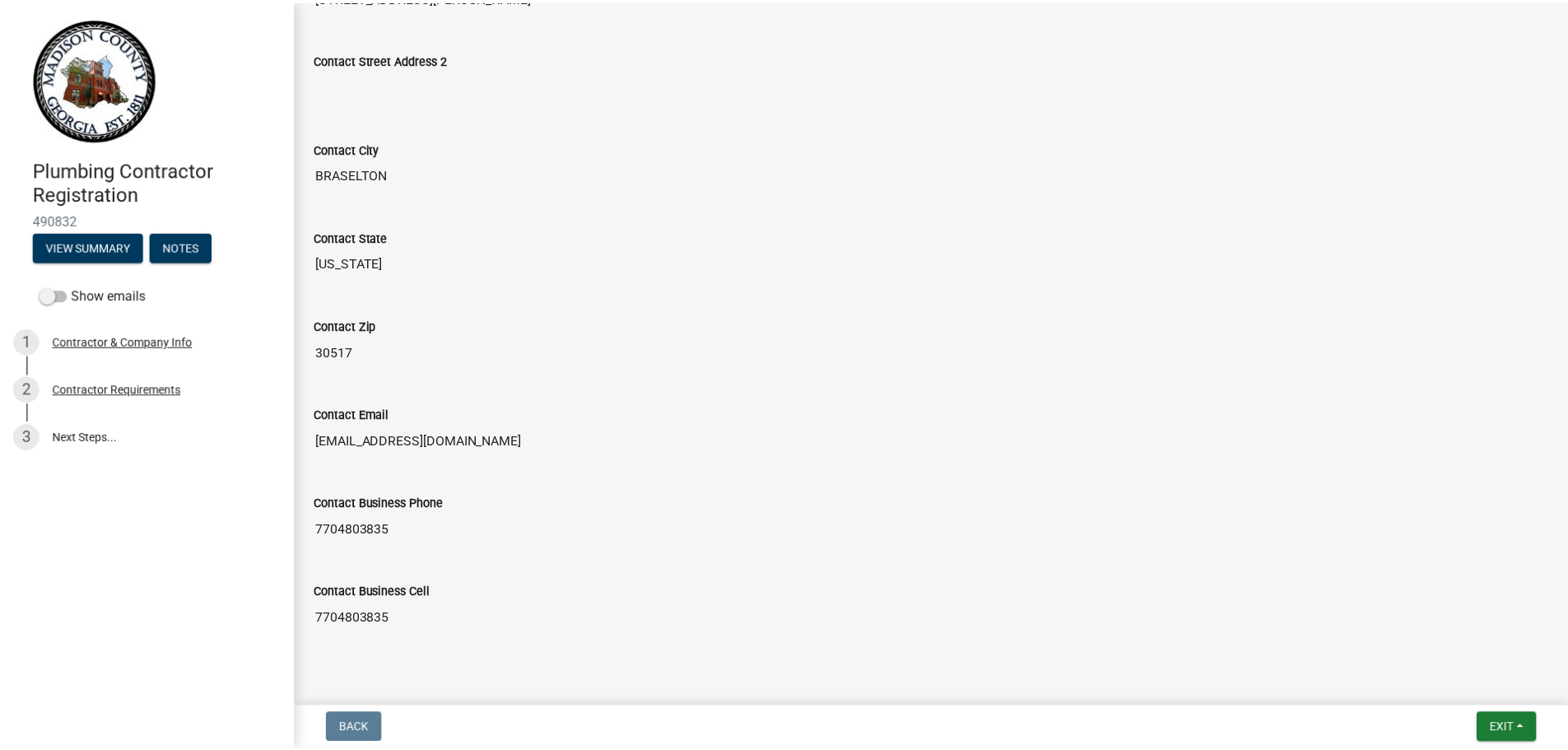
scroll to position [647, 0]
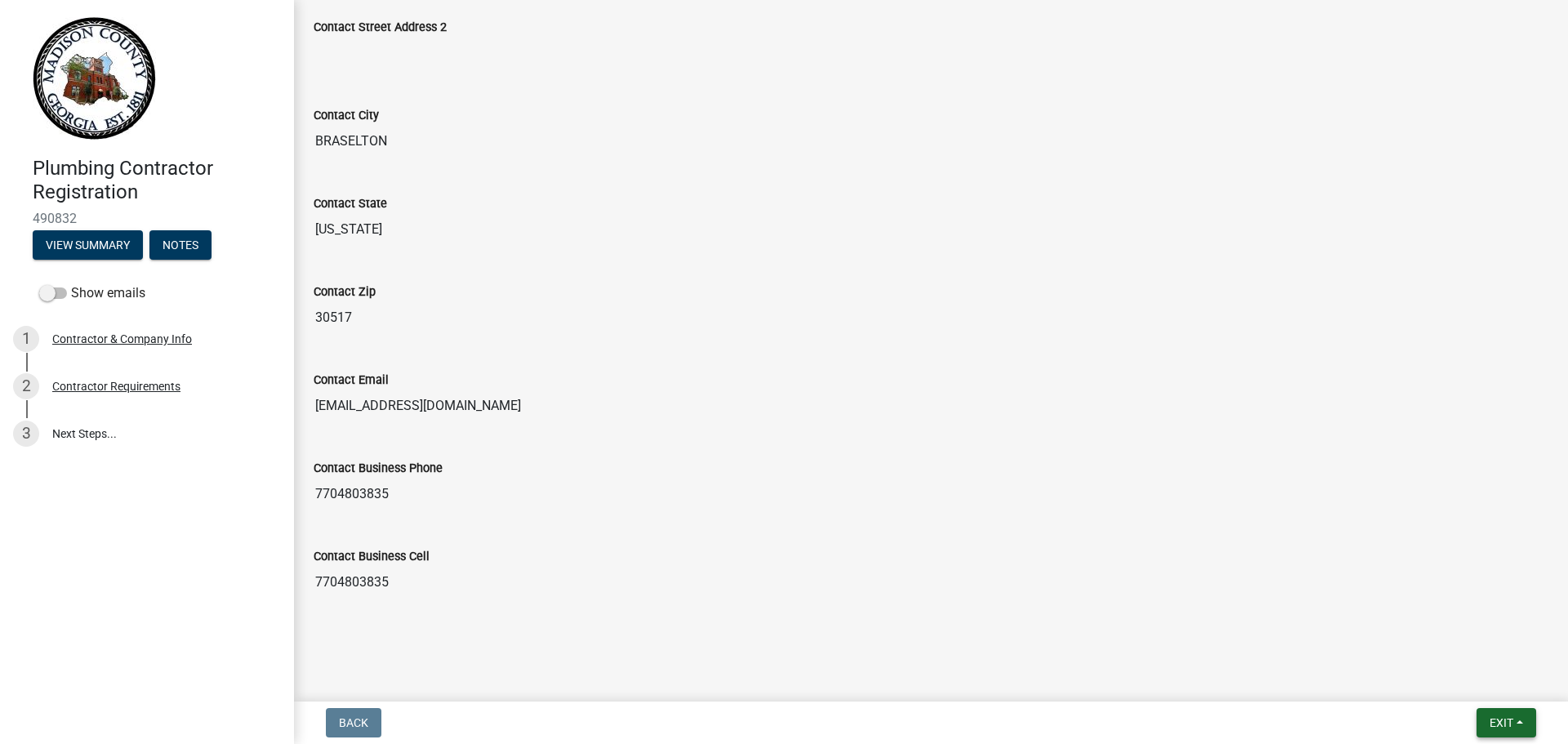
click at [1512, 719] on span "Exit" at bounding box center [1501, 723] width 24 height 13
click at [1446, 684] on button "Save & Exit" at bounding box center [1470, 681] width 130 height 39
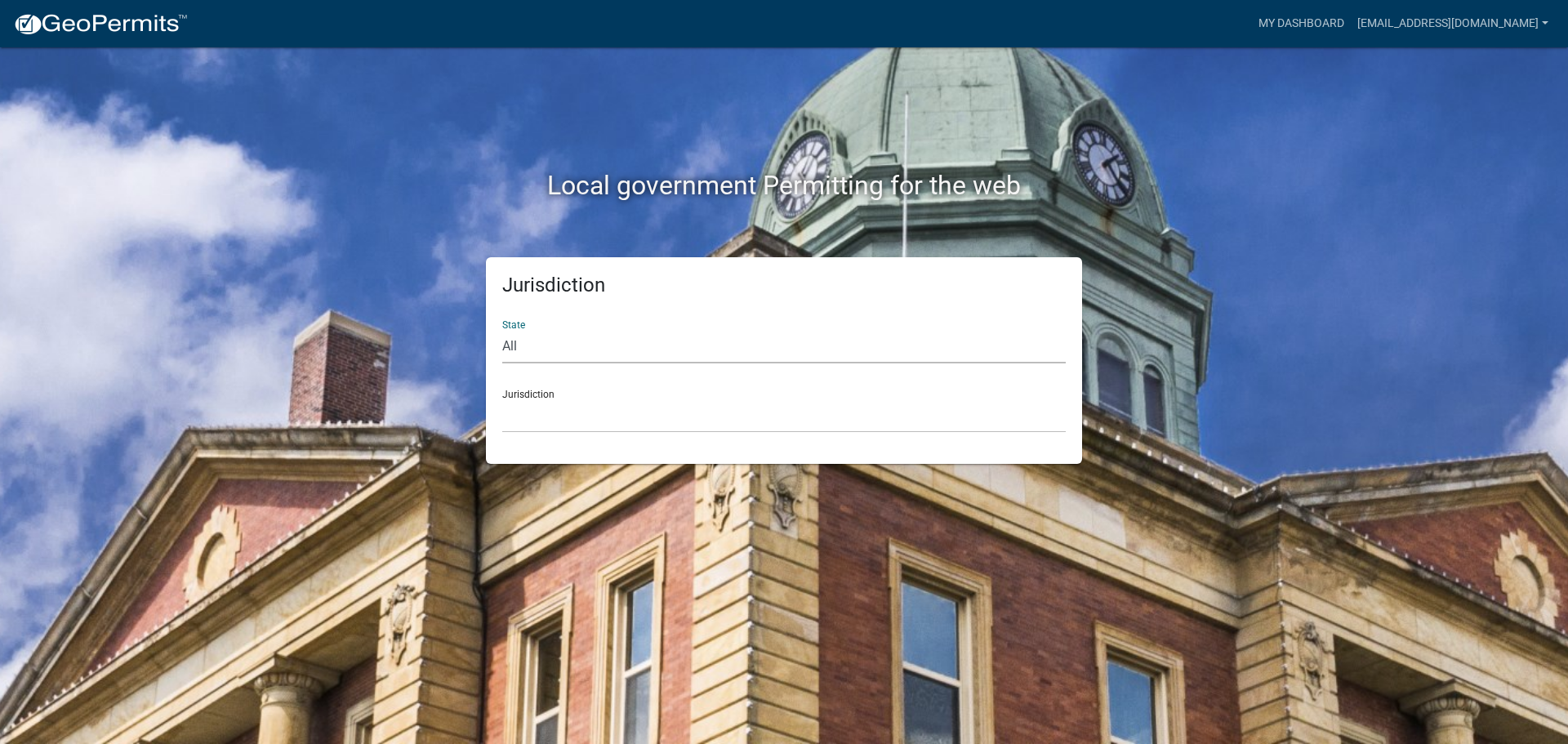
click at [564, 349] on select "All Colorado Georgia Indiana Iowa Kansas Minnesota Ohio South Carolina Wisconsin" at bounding box center [783, 346] width 563 height 34
select select "[US_STATE]"
click at [502, 330] on select "All Colorado Georgia Indiana Iowa Kansas Minnesota Ohio South Carolina Wisconsin" at bounding box center [783, 346] width 563 height 34
click at [549, 422] on select "Carroll County, Georgia Cook County, Georgia Crawford County, Georgia Gilmer Co…" at bounding box center [783, 416] width 563 height 34
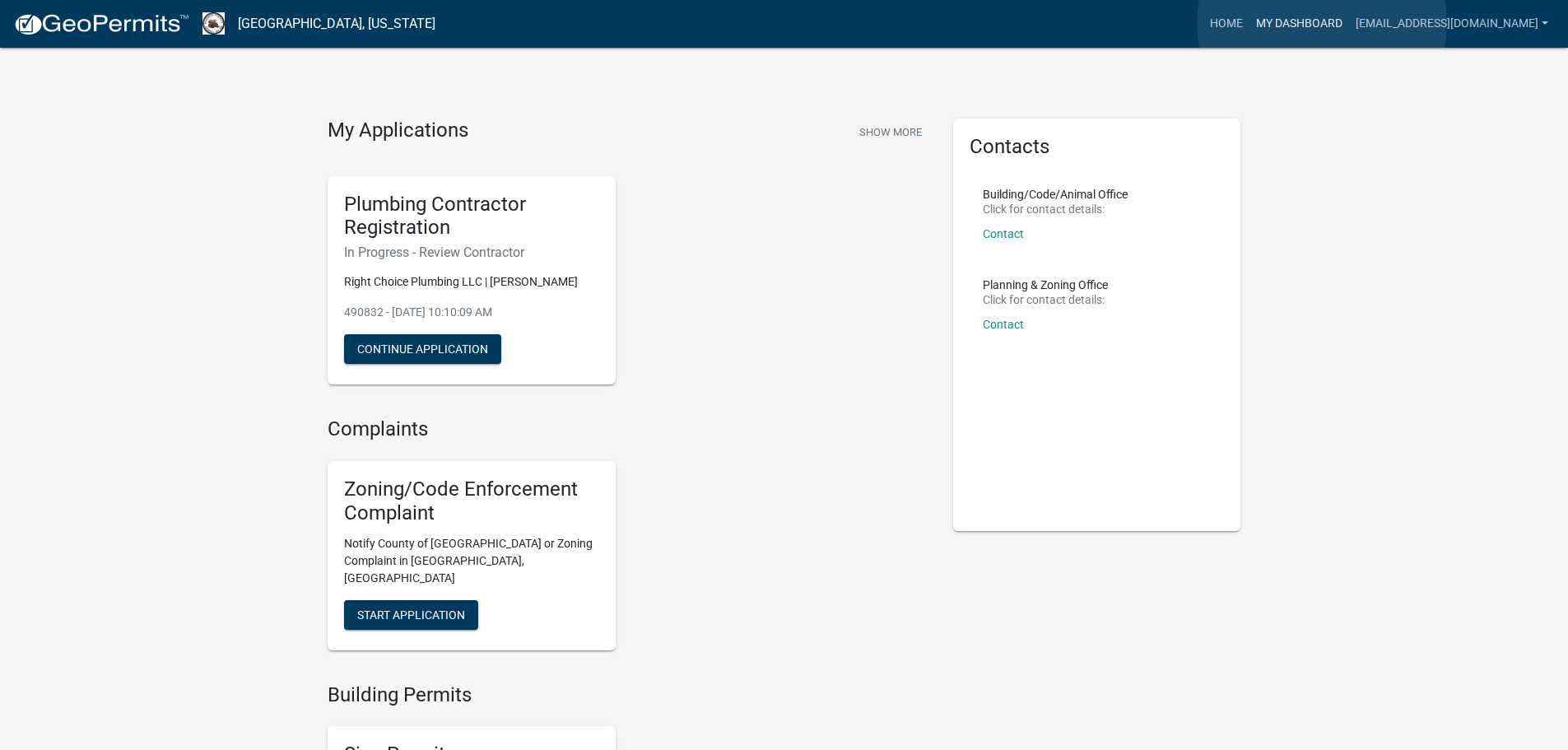
click at [1322, 23] on link "My Dashboard" at bounding box center [1299, 24] width 99 height 31
